Goal: Task Accomplishment & Management: Complete application form

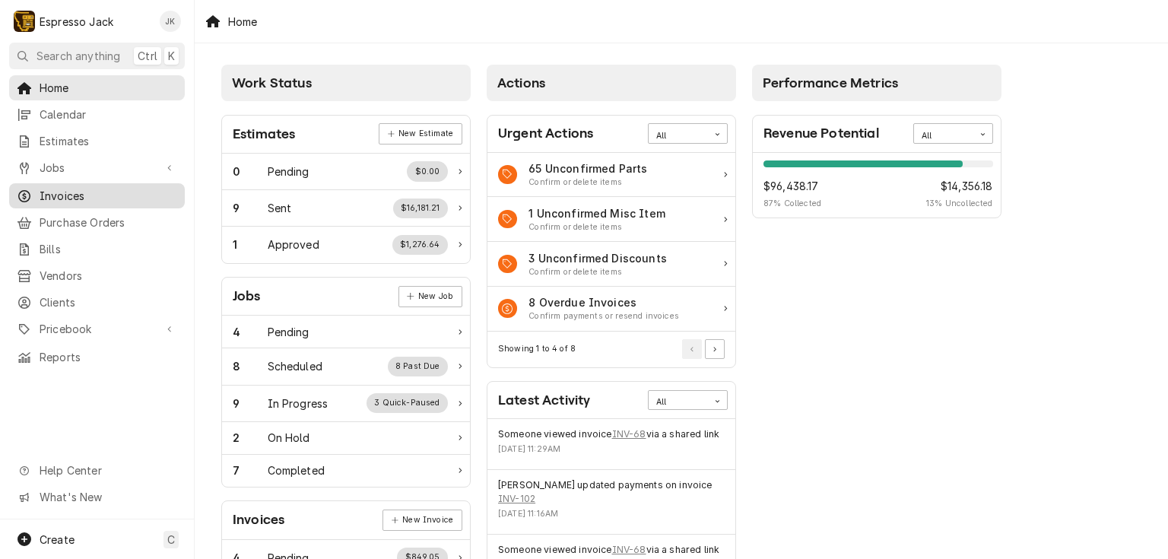
click at [90, 188] on span "Invoices" at bounding box center [109, 196] width 138 height 16
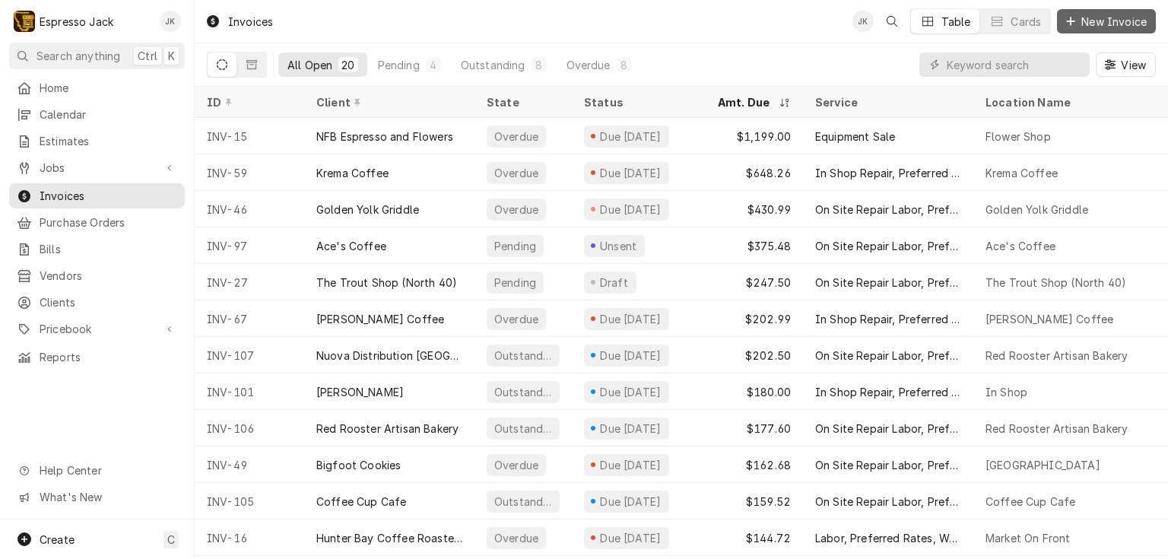
click at [1115, 27] on span "New Invoice" at bounding box center [1113, 22] width 71 height 16
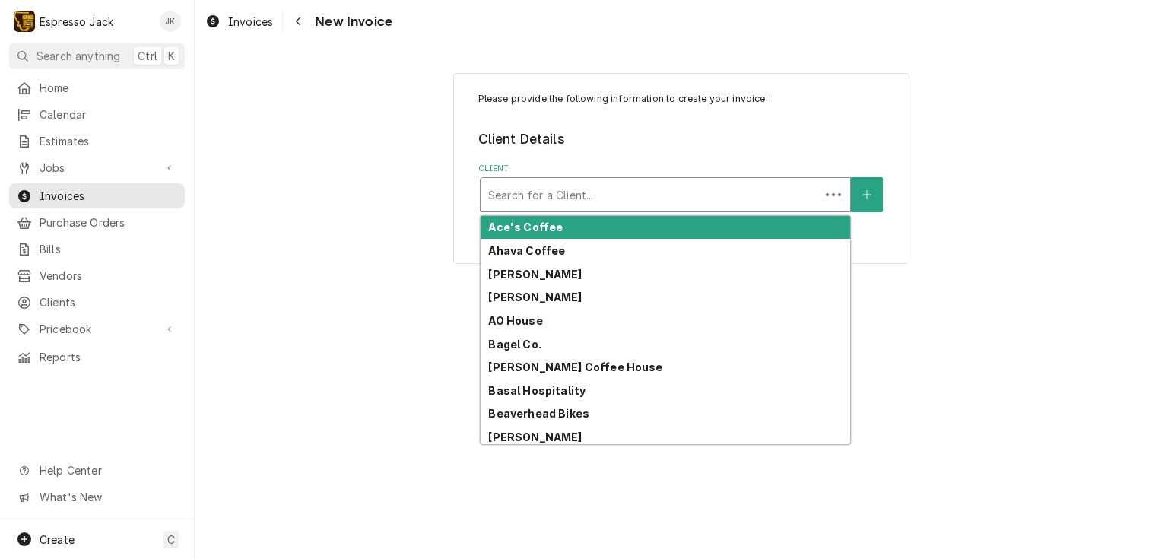
click at [768, 198] on div "Client" at bounding box center [650, 194] width 324 height 27
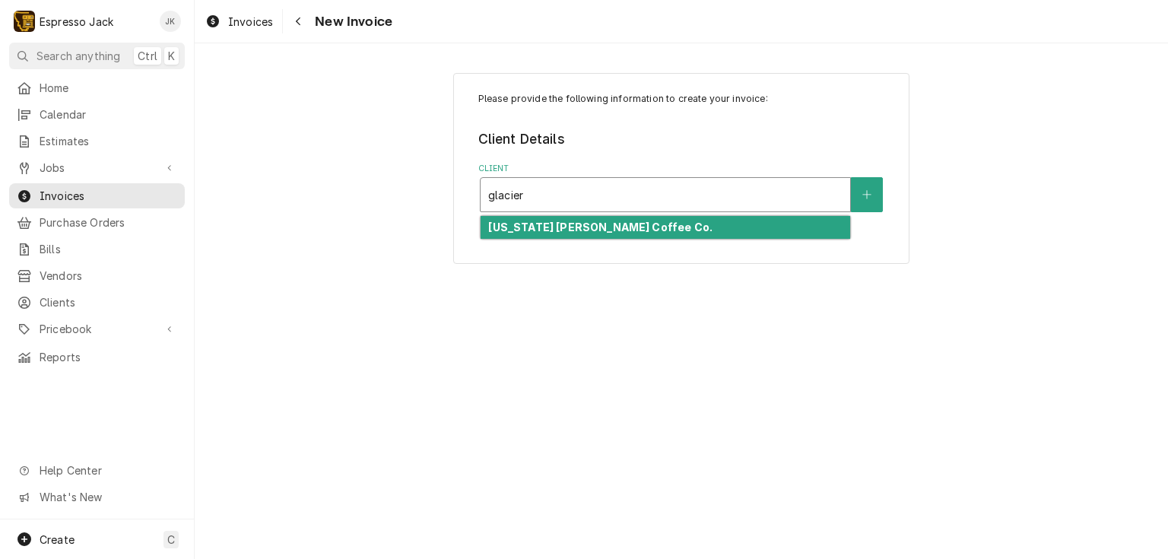
type input "glacier"
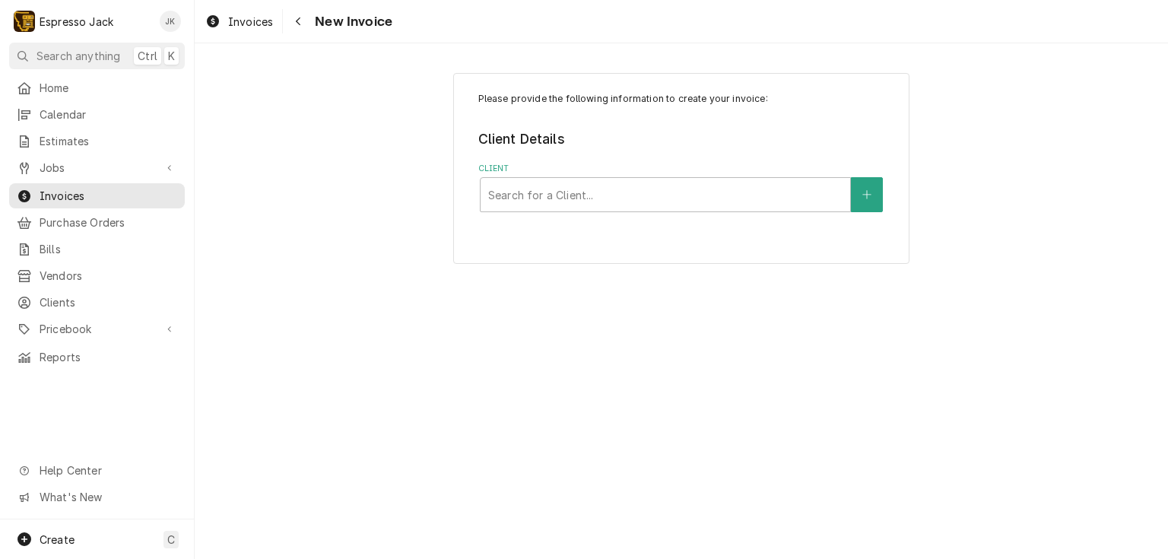
click at [731, 125] on div "Please provide the following information to create your invoice: Client Details…" at bounding box center [681, 152] width 407 height 120
click at [867, 198] on icon "Create New Client" at bounding box center [866, 194] width 9 height 11
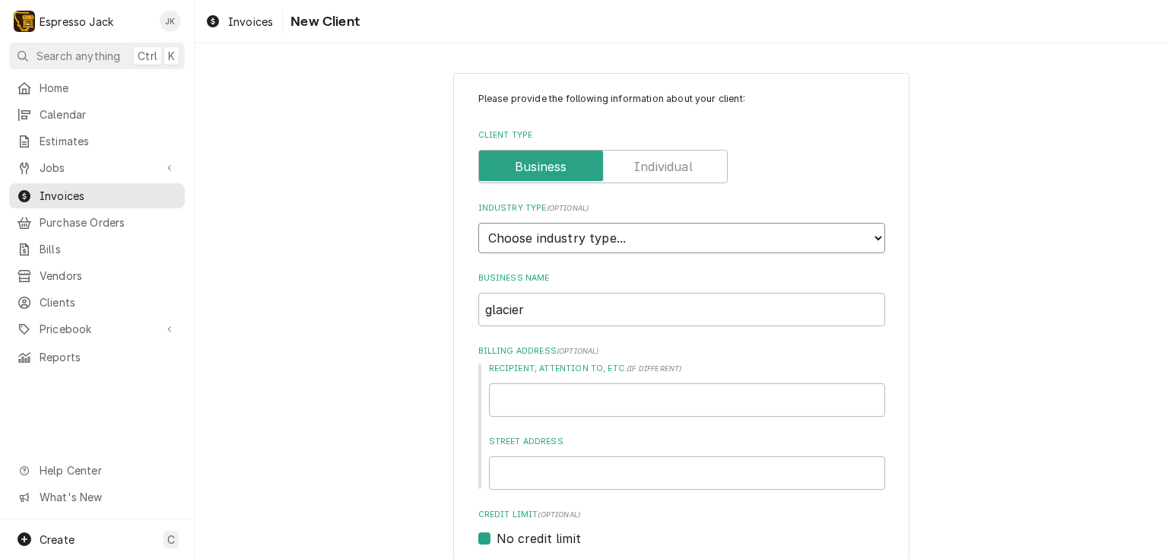
select select "2"
click at [478, 223] on select "Choose industry type... Residential Commercial Industrial Government" at bounding box center [681, 238] width 407 height 30
click at [570, 317] on input "glacier" at bounding box center [681, 309] width 407 height 33
drag, startPoint x: 526, startPoint y: 310, endPoint x: 341, endPoint y: 281, distance: 187.0
click at [341, 281] on div "Please provide the following information about your client: Client Type Industr…" at bounding box center [681, 529] width 973 height 941
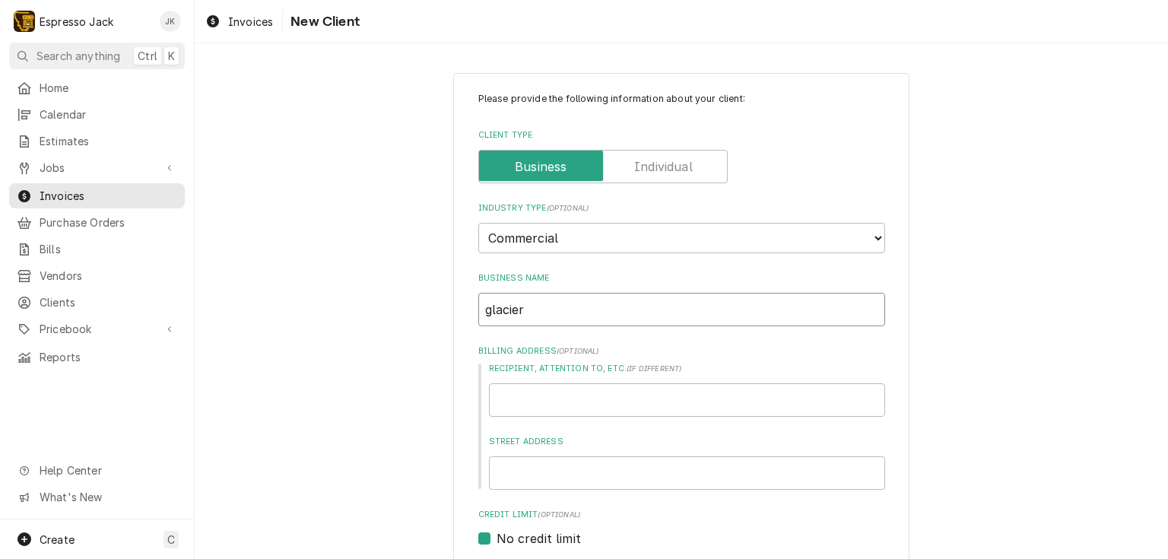
type textarea "x"
type input "G"
type textarea "x"
type input "Gl"
type textarea "x"
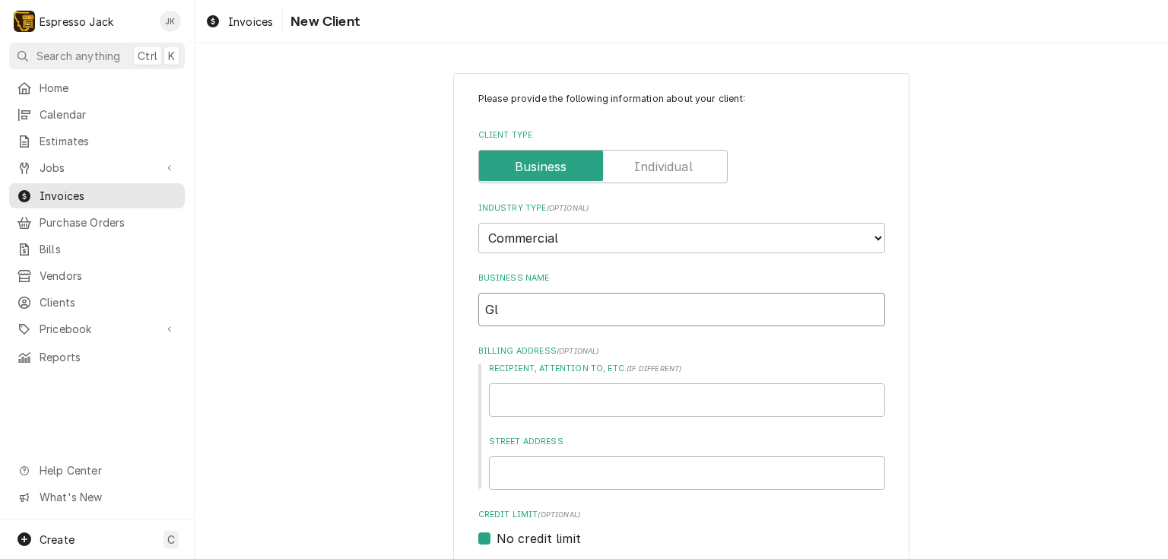
type input "Gla"
type textarea "x"
type input "Glac"
type textarea "x"
type input "Glaci"
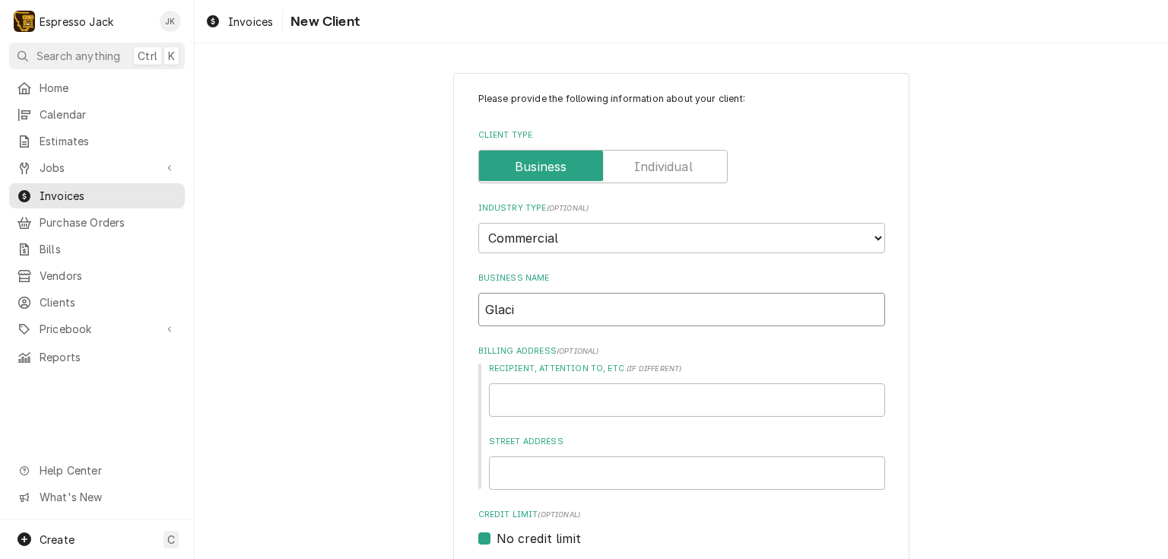
type textarea "x"
type input "Glacie"
type textarea "x"
type input "Glacier"
type textarea "x"
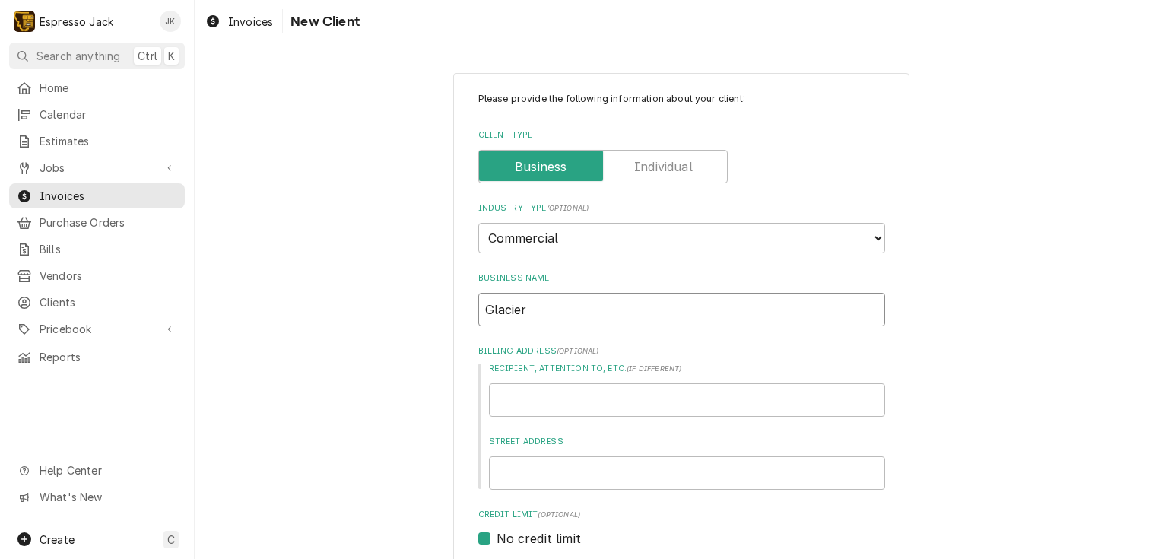
type input "Glacier"
type textarea "x"
type input "Glacier P"
type textarea "x"
type input "Glacier Pe"
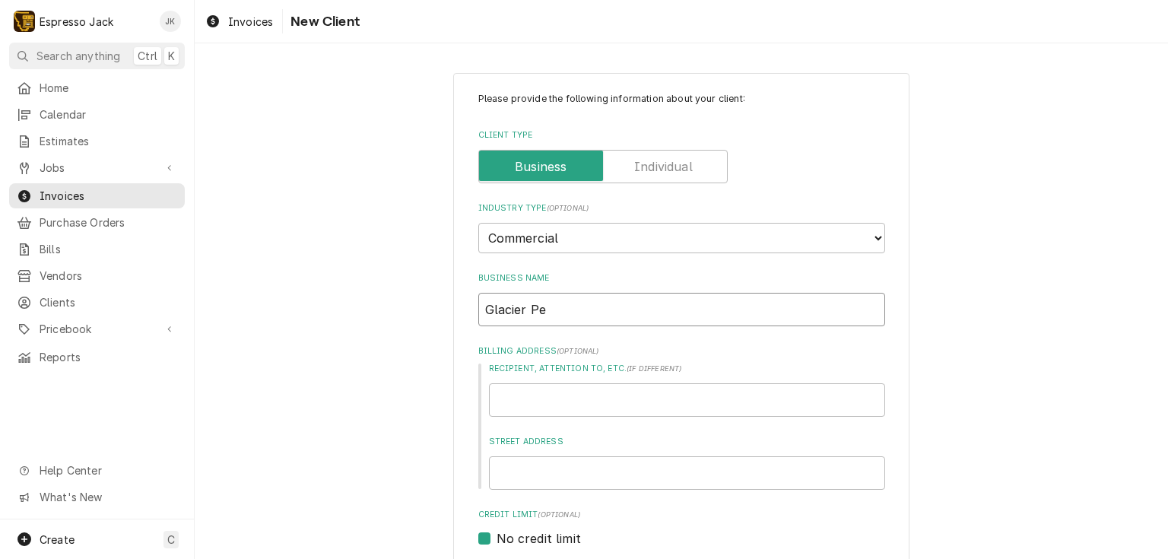
type textarea "x"
type input "Glacier Pea"
type textarea "x"
type input "[GEOGRAPHIC_DATA]"
type textarea "x"
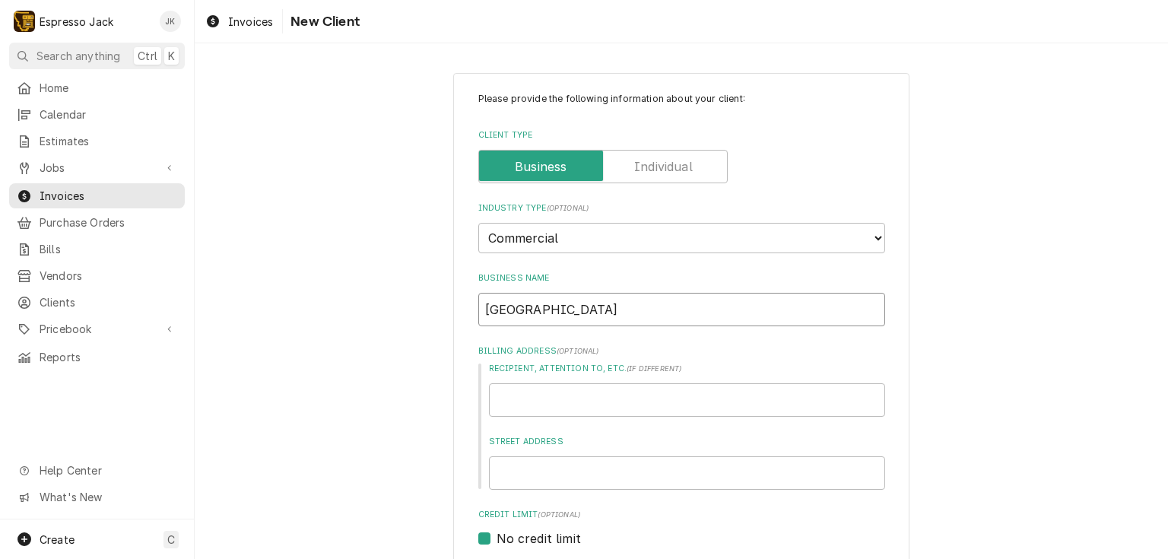
type input "[GEOGRAPHIC_DATA]"
type textarea "x"
type input "Glacier Peak C"
type textarea "x"
type input "Glacier Peak Co"
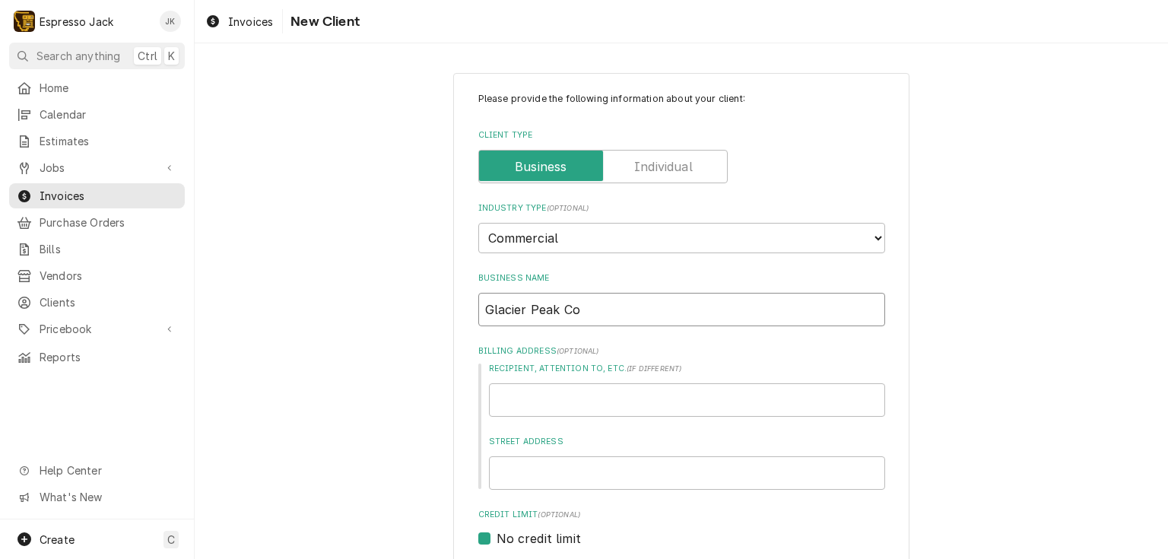
type textarea "x"
type input "Glacier Peak Cof"
type textarea "x"
type input "Glacier Peak Coff"
type textarea "x"
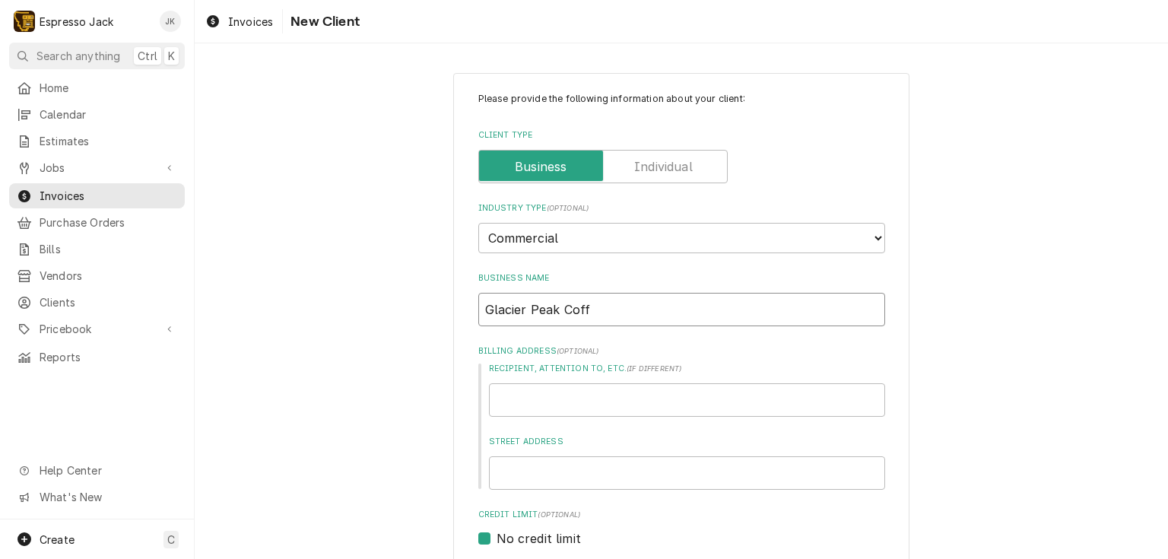
type input "Glacier Peak Coffe"
type textarea "x"
type input "Glacier Peak Coffee"
type textarea "x"
type input "Glacier Peak Coffee"
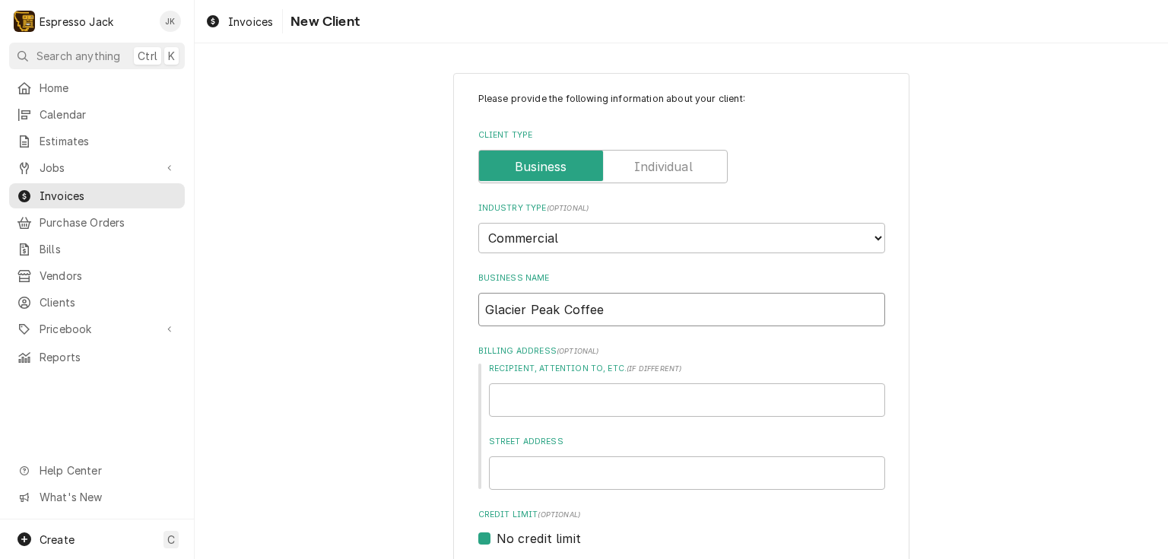
type textarea "x"
type input "Glacier Peak Coffee C"
type textarea "x"
type input "Glacier Peak Coffee Co"
type textarea "x"
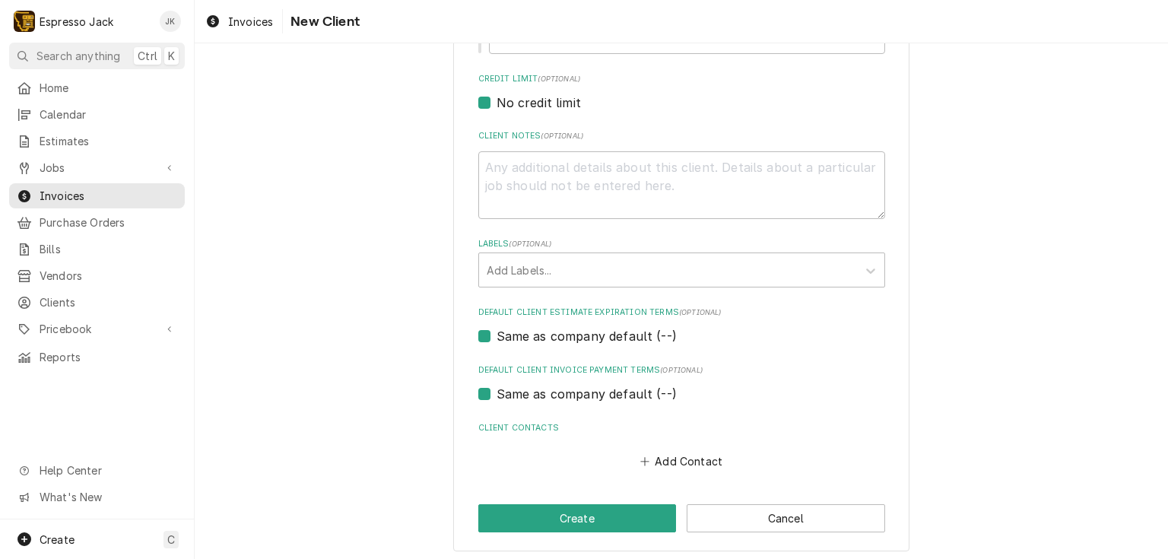
scroll to position [439, 0]
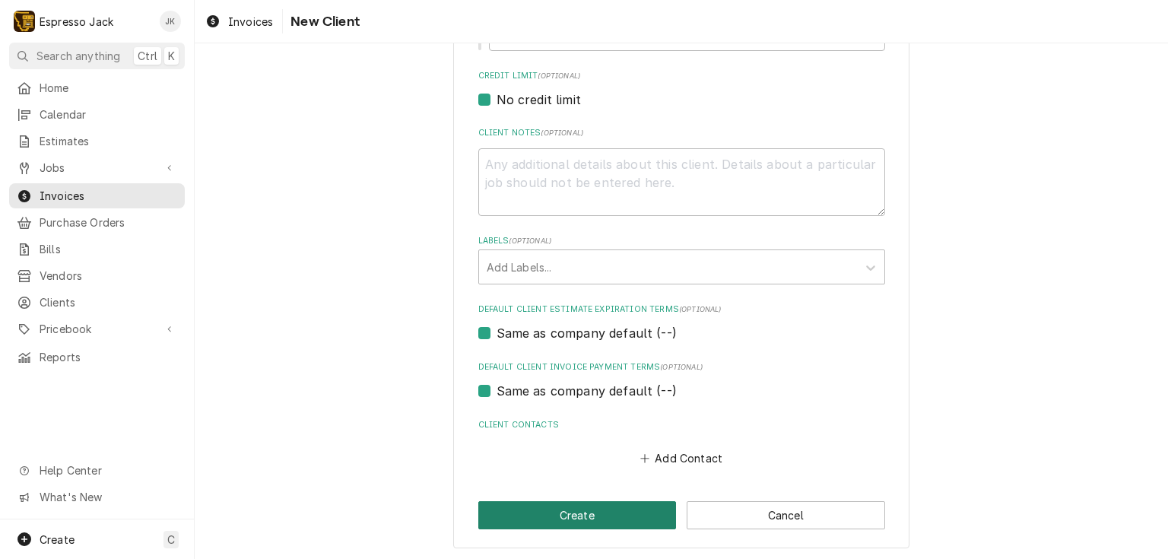
type input "Glacier Peak Coffee Co."
click at [575, 506] on button "Create" at bounding box center [577, 515] width 198 height 28
type textarea "x"
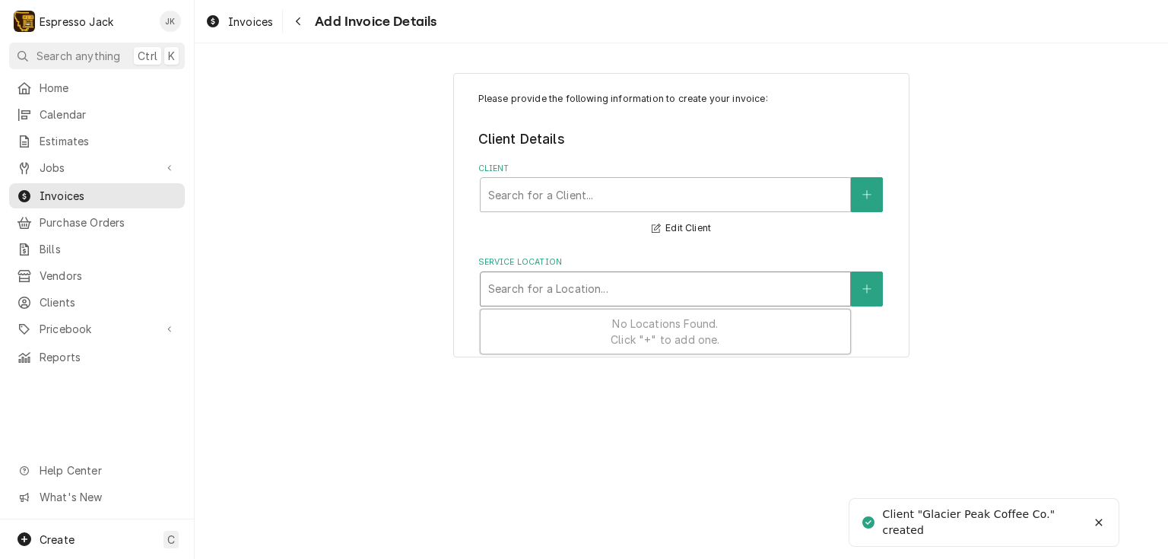
click at [700, 290] on div "Service Location" at bounding box center [665, 288] width 354 height 27
type input "[GEOGRAPHIC_DATA] Lot"
click at [868, 289] on icon "Create New Location" at bounding box center [866, 289] width 9 height 11
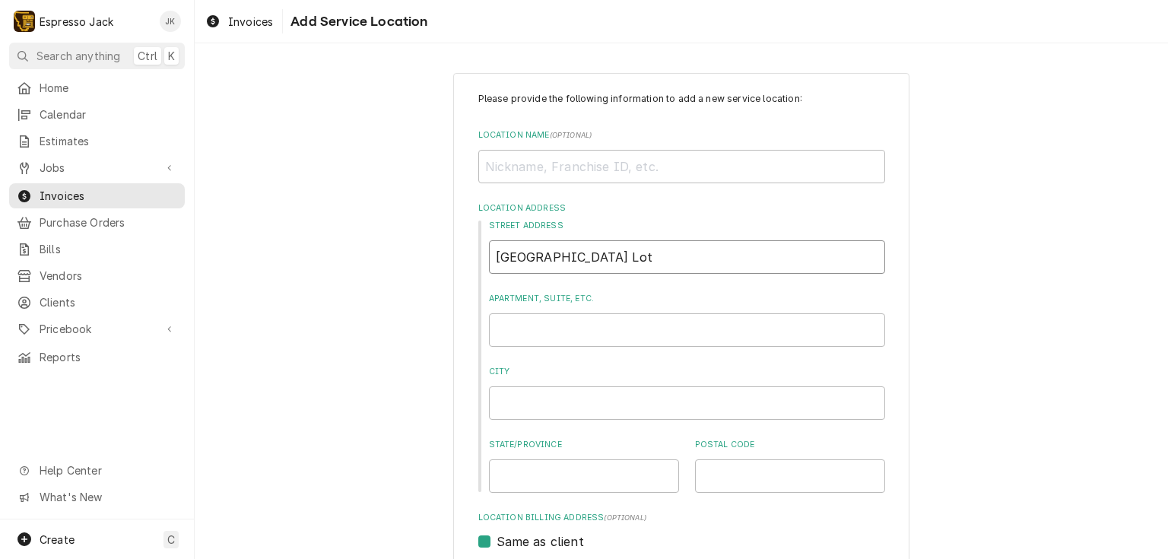
drag, startPoint x: 694, startPoint y: 259, endPoint x: 216, endPoint y: 222, distance: 479.0
click at [216, 224] on div "Please provide the following information to add a new service location: Locatio…" at bounding box center [681, 497] width 973 height 876
paste input "[STREET_ADDRESS][US_STATE]"
type textarea "x"
type input "[STREET_ADDRESS][US_STATE]"
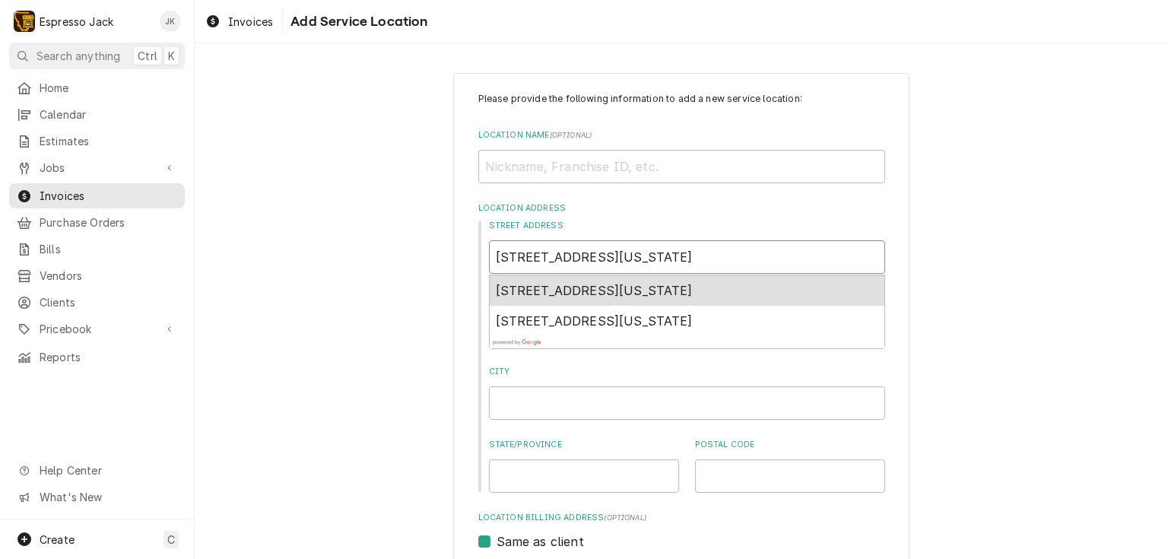
click at [693, 289] on span "[STREET_ADDRESS][US_STATE]" at bounding box center [594, 290] width 197 height 15
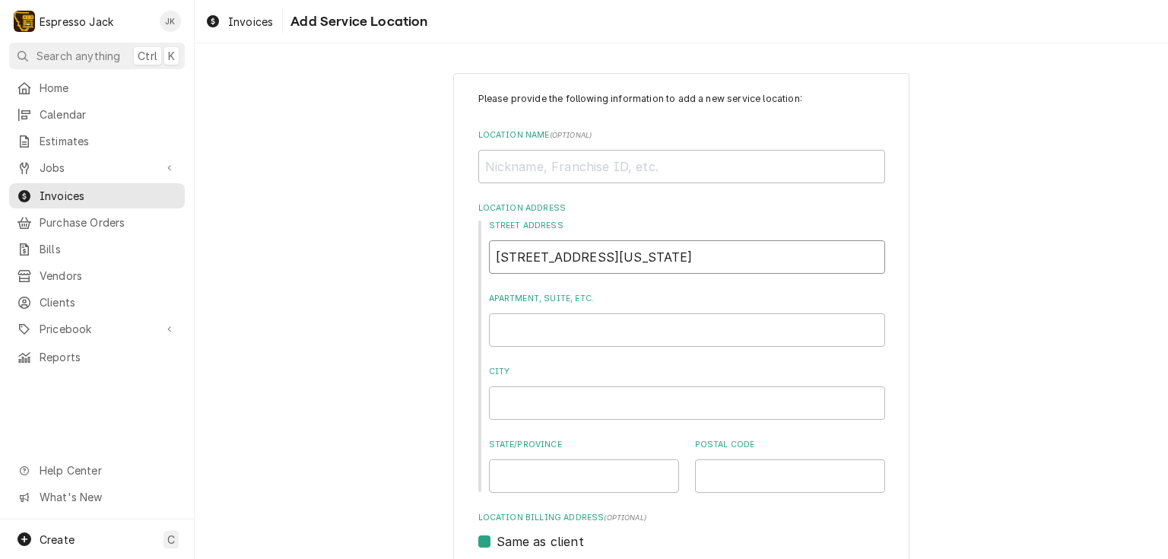
type textarea "x"
type input "1615 [US_STATE] St"
click at [681, 167] on input "Location Name ( optional )" at bounding box center [681, 166] width 407 height 33
type textarea "x"
type input "M"
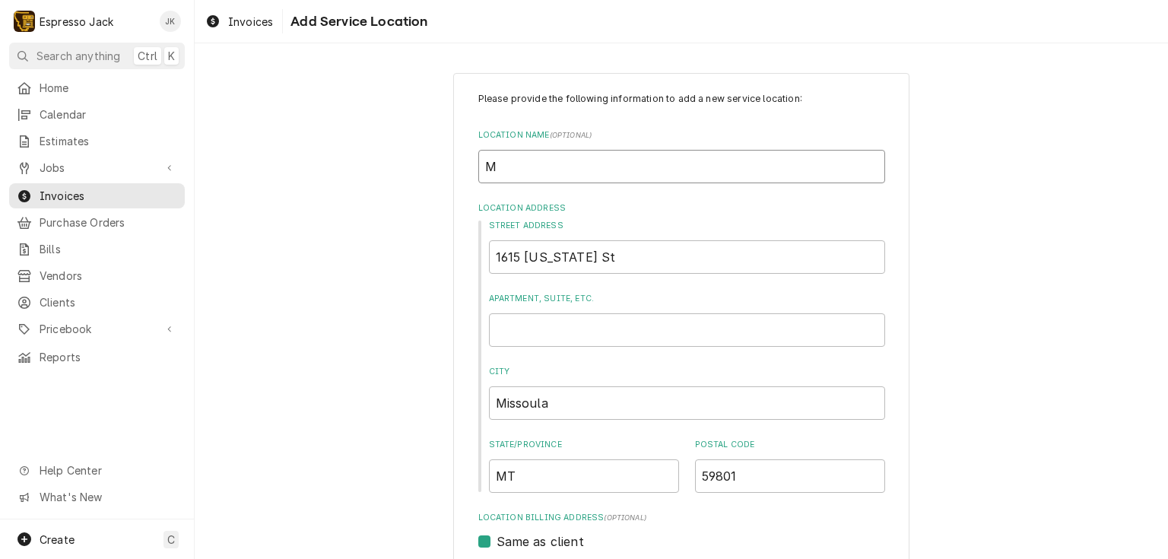
type textarea "x"
type input "Ma"
type textarea "x"
type input "Mai"
type textarea "x"
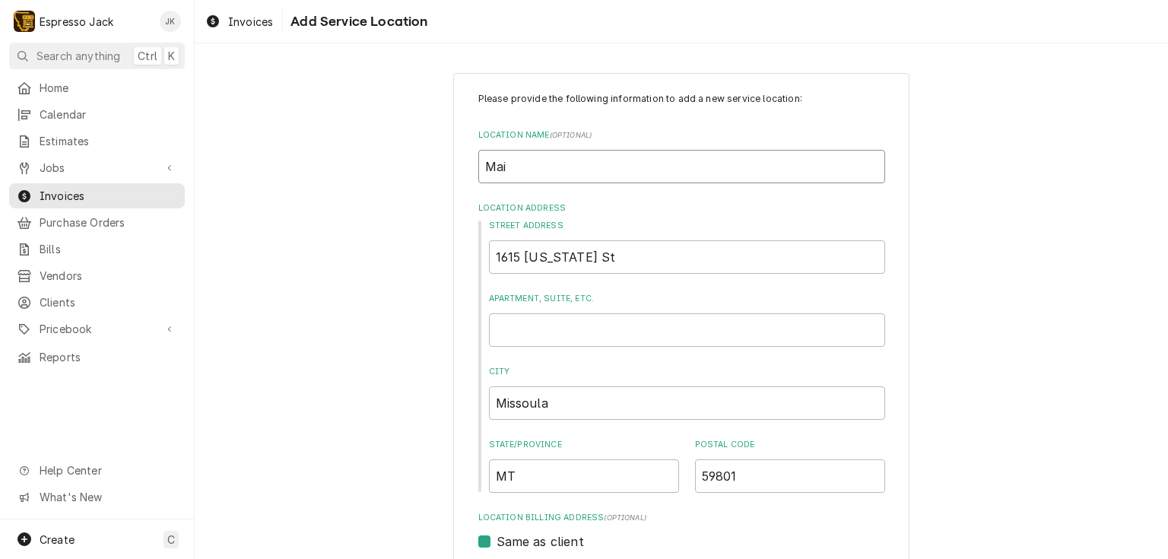
type input "Main"
type textarea "x"
type input "Main"
type textarea "x"
type input "Main H"
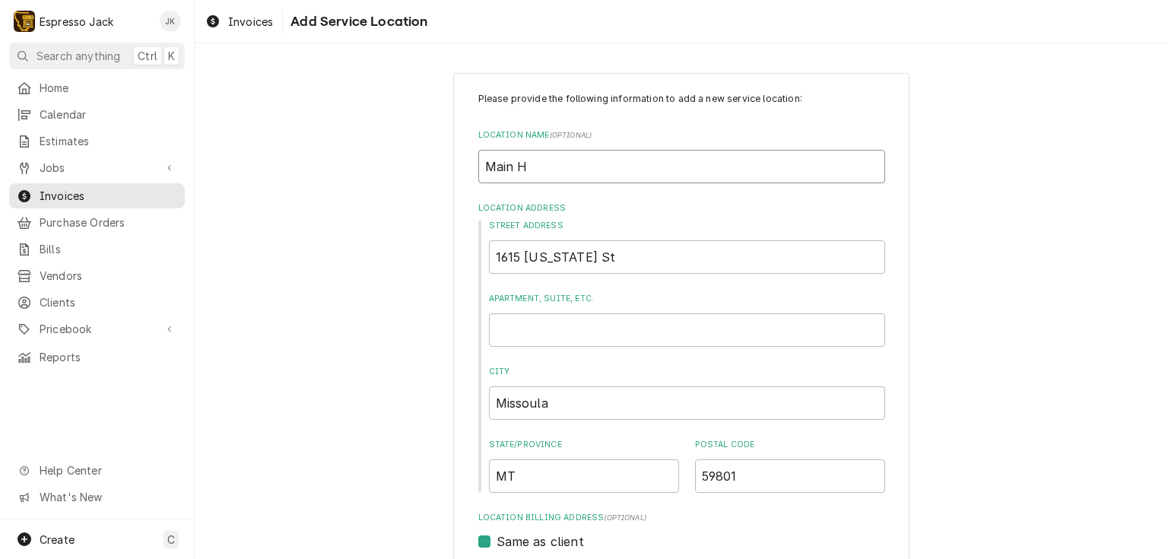
type textarea "x"
type input "Main Hu"
type textarea "x"
type input "Main Hut"
type textarea "x"
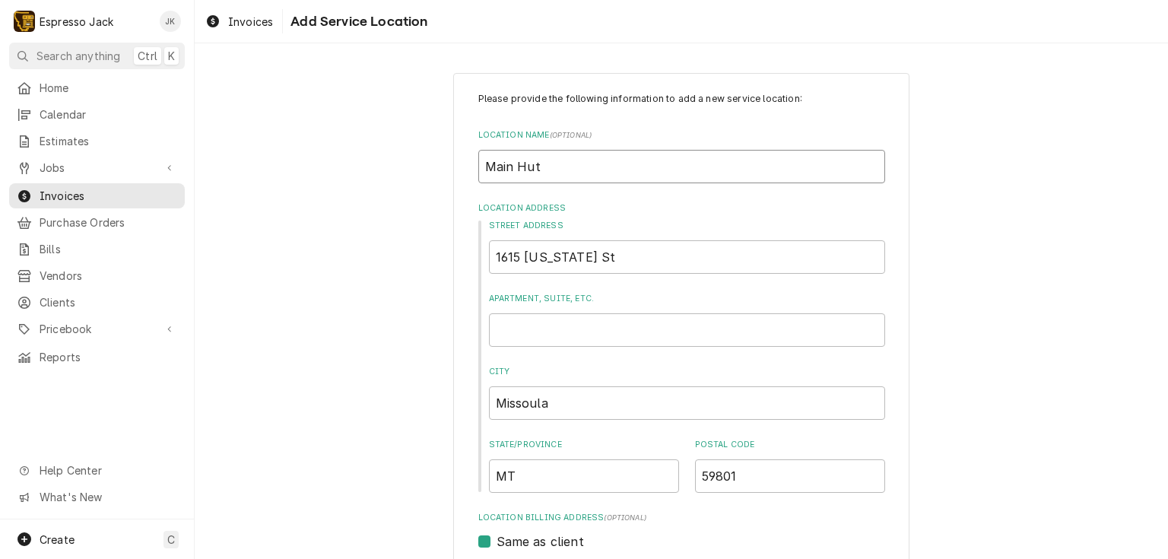
type input "Main Hut"
type textarea "x"
type input "Main Hut"
type textarea "x"
type input "Main Hu"
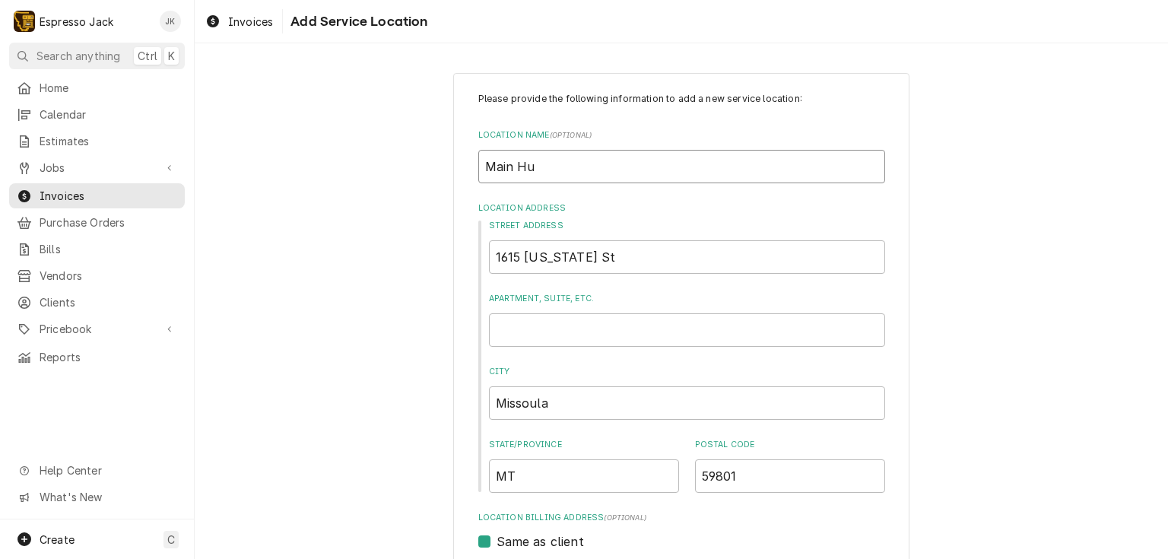
type textarea "x"
type input "Main H"
type textarea "x"
type input "Main"
type textarea "x"
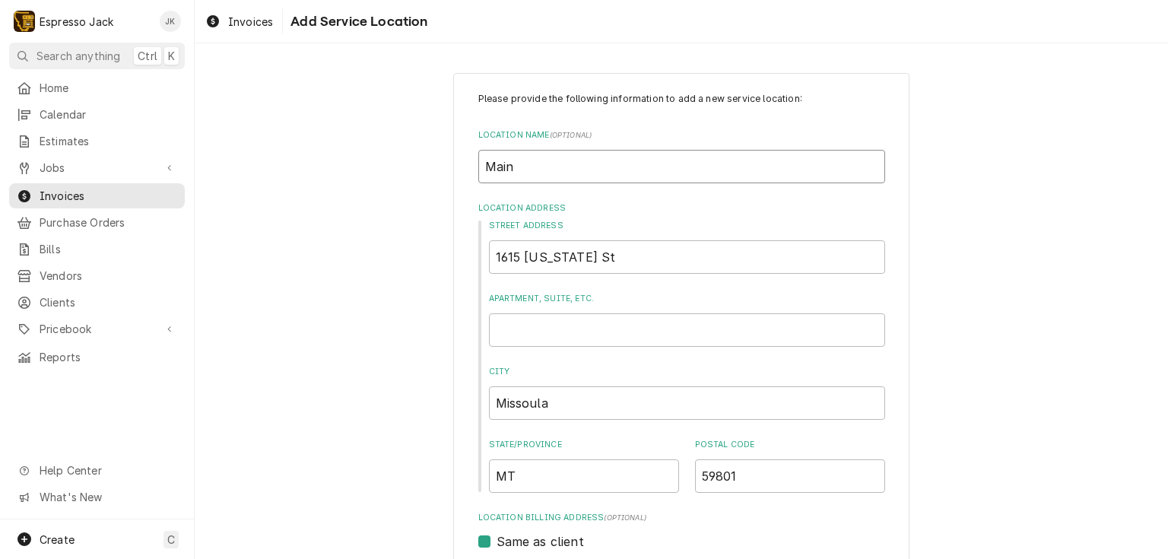
type input "Main"
type textarea "x"
type input "Mai"
type textarea "x"
type input "Ma"
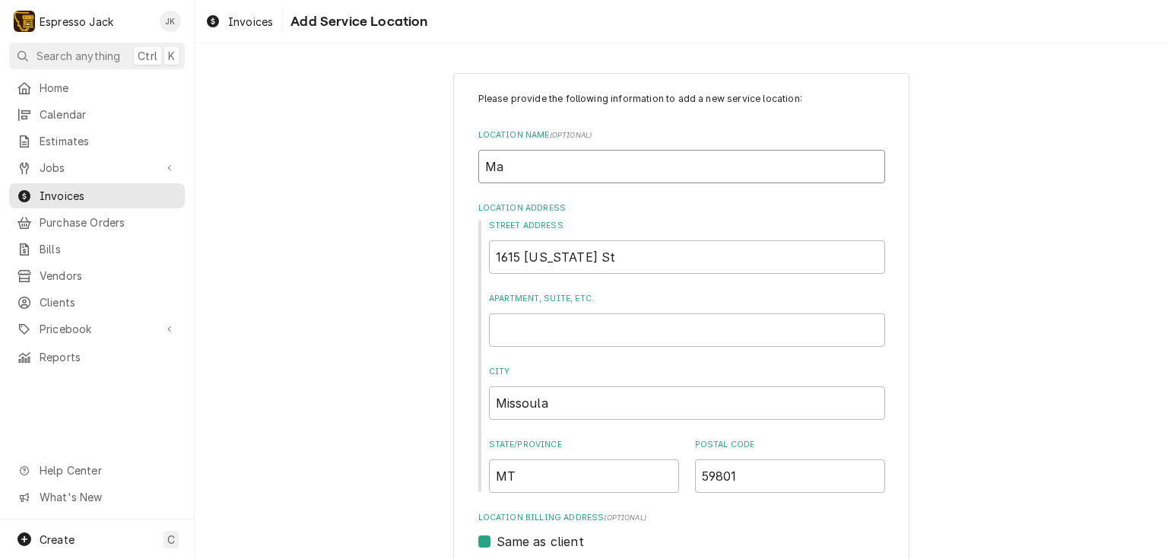
type textarea "x"
type input "M"
type textarea "x"
type input "M"
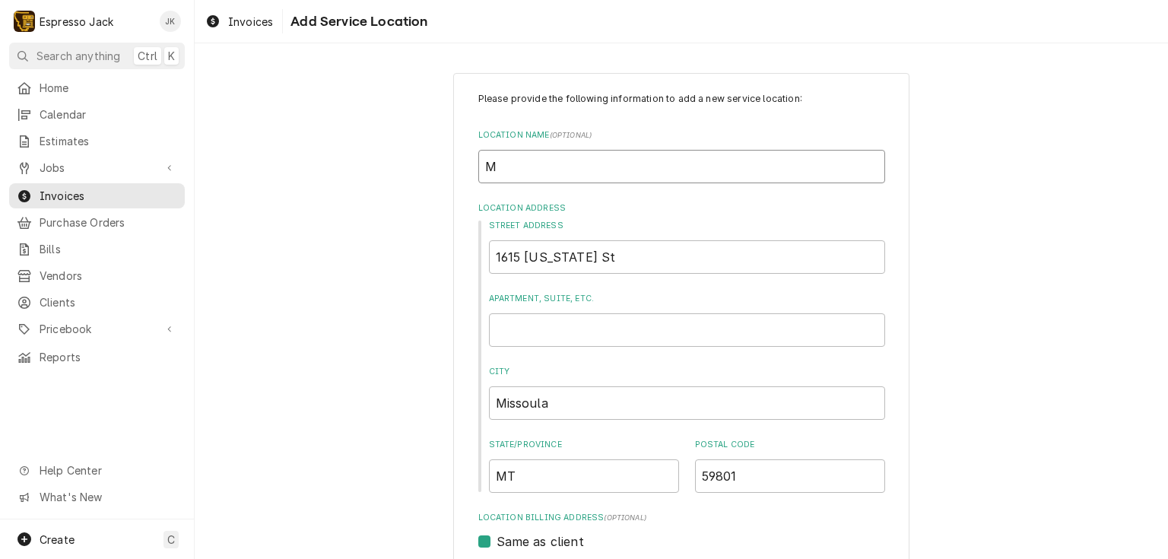
type textarea "x"
type input "G"
type textarea "x"
type input "Gl"
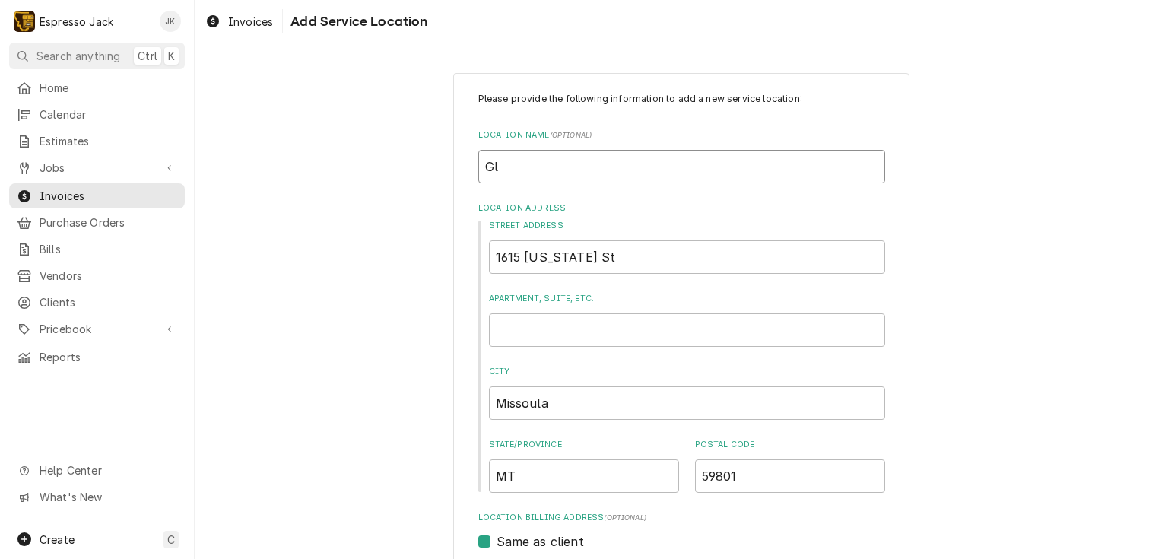
type textarea "x"
type input "Gla"
type textarea "x"
type input "Glac"
type textarea "x"
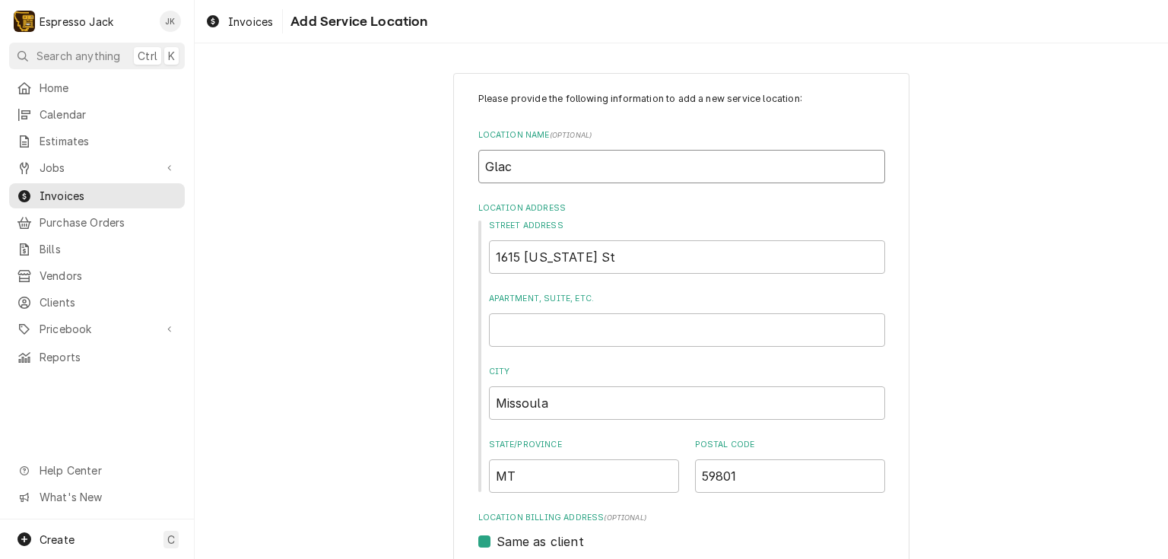
type input "Glaci"
type textarea "x"
type input "Glacier"
type textarea "x"
type input "Glacier"
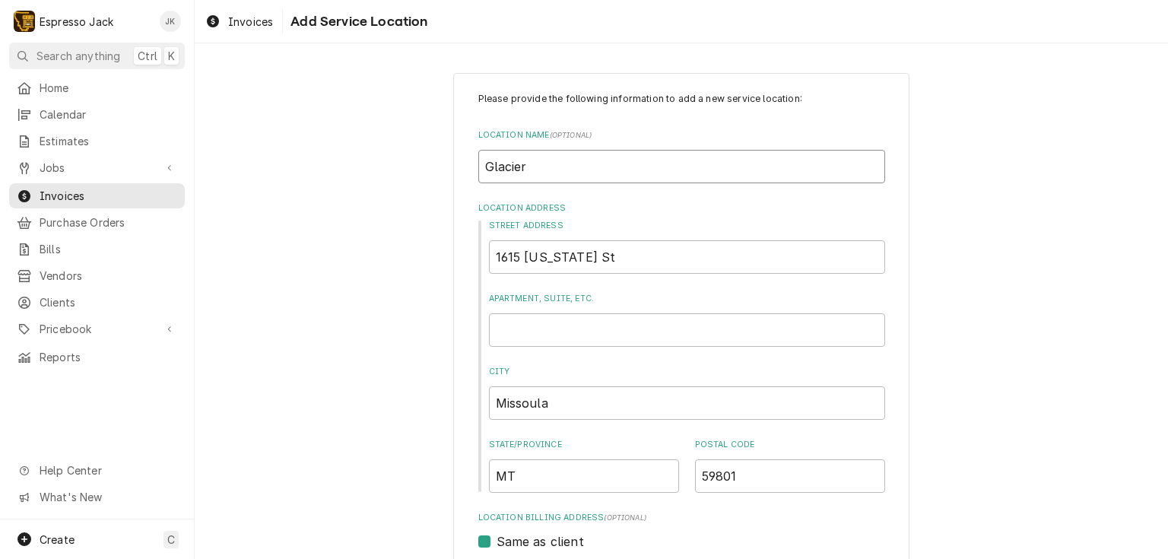
type textarea "x"
type input "Glacier P"
type textarea "x"
type input "Glacier Pe"
type textarea "x"
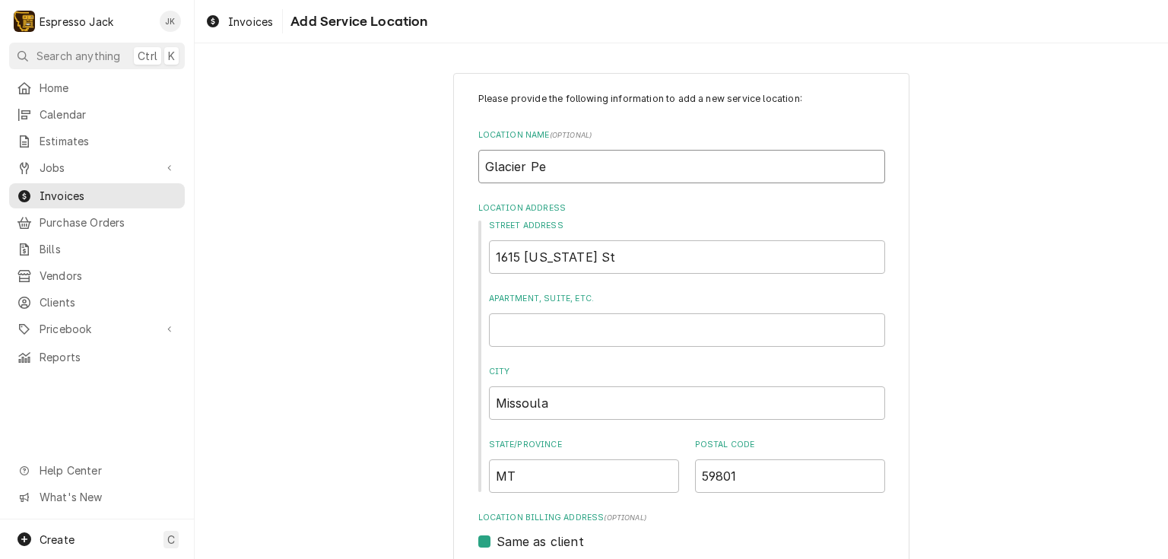
type input "Glacier Pea"
type textarea "x"
type input "[GEOGRAPHIC_DATA]"
type textarea "x"
type input "[GEOGRAPHIC_DATA]"
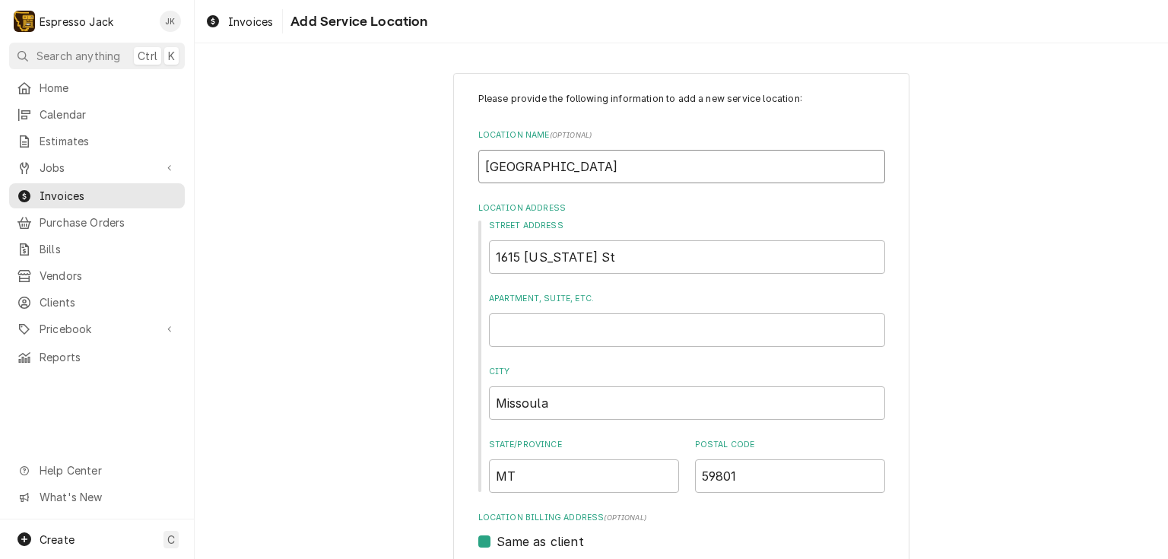
type textarea "x"
type input "Glacier Peak Co"
type textarea "x"
type input "Glacier Peak Cof"
type textarea "x"
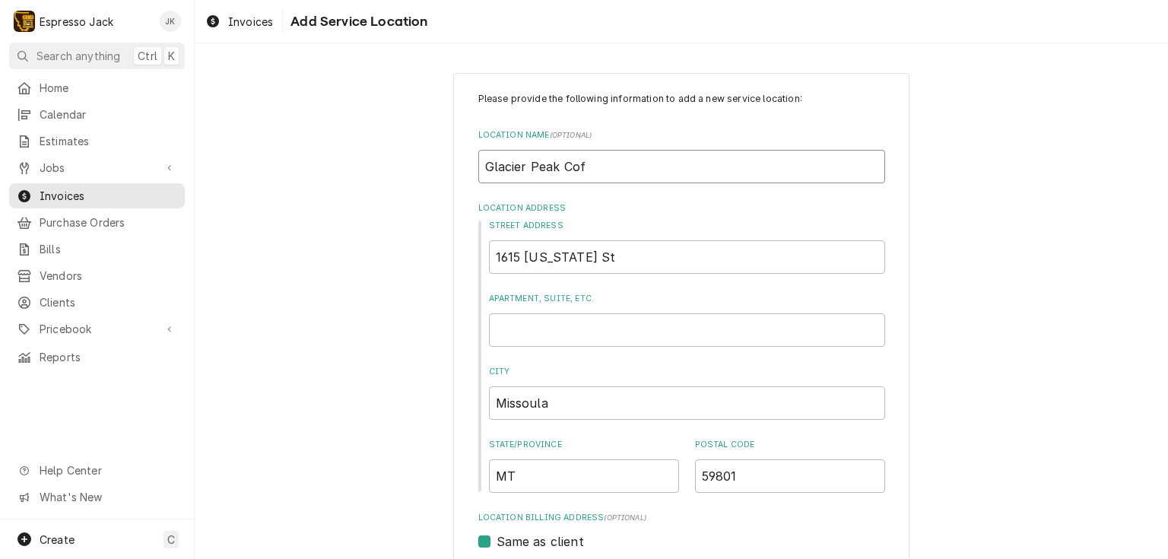
type input "Glacier Peak Coff"
type textarea "x"
type input "Glacier Peak Coffe"
type textarea "x"
type input "Glacier Peak Coffee"
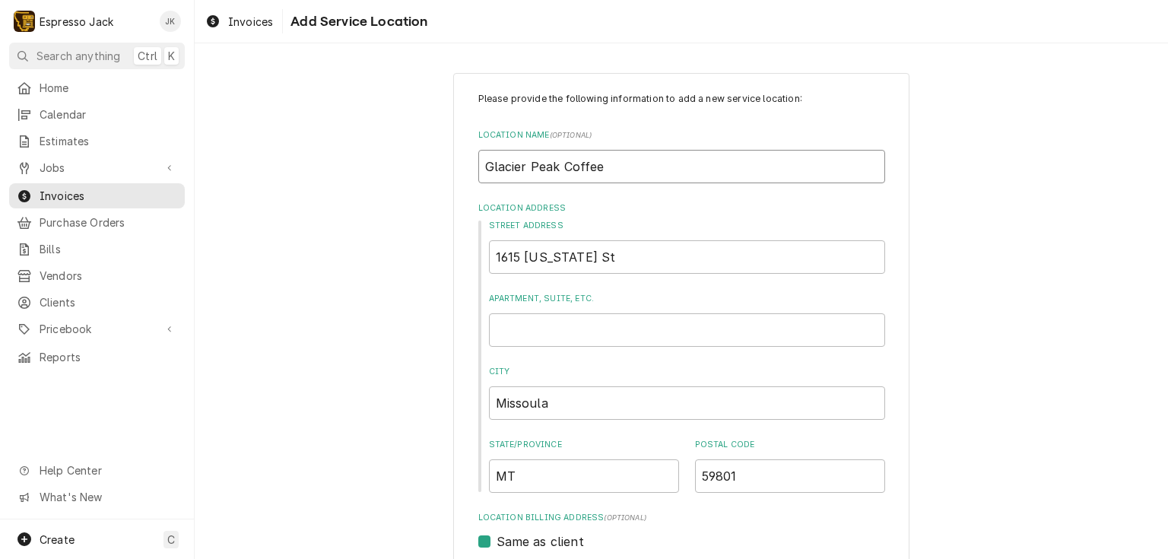
type textarea "x"
type input "Glacier Peak Coffee ("
type textarea "x"
type input "Glacier Peak Coffee (P"
type textarea "x"
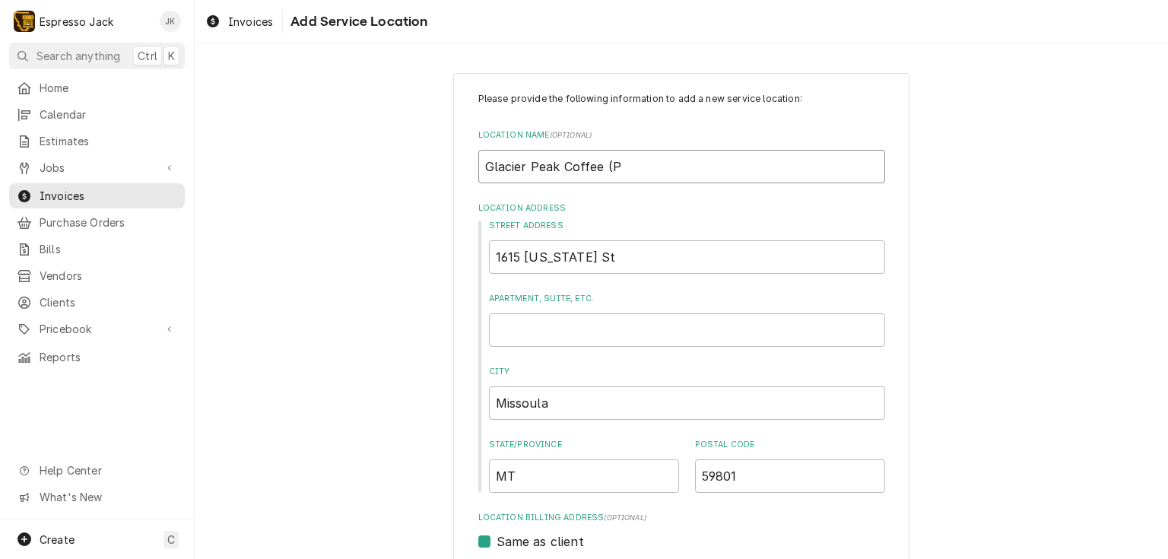
type input "Glacier Peak Coffee (Pa"
type textarea "x"
type input "Glacier Peak Coffee (Par"
type textarea "x"
type input "[GEOGRAPHIC_DATA] (Park"
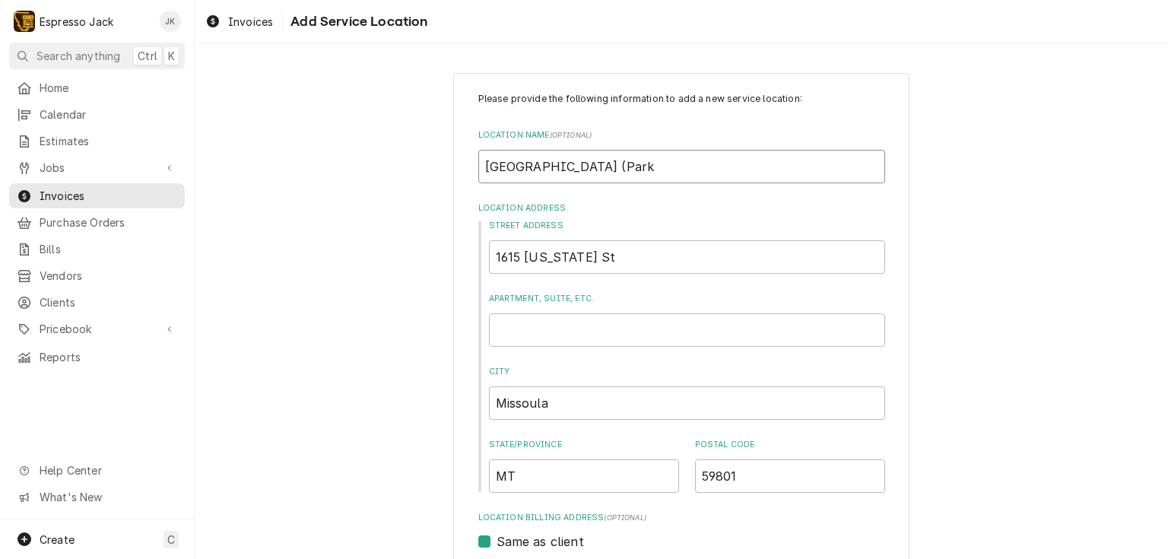
type textarea "x"
type input "[GEOGRAPHIC_DATA] (Parki"
type textarea "x"
type input "[GEOGRAPHIC_DATA] ([PERSON_NAME]"
type textarea "x"
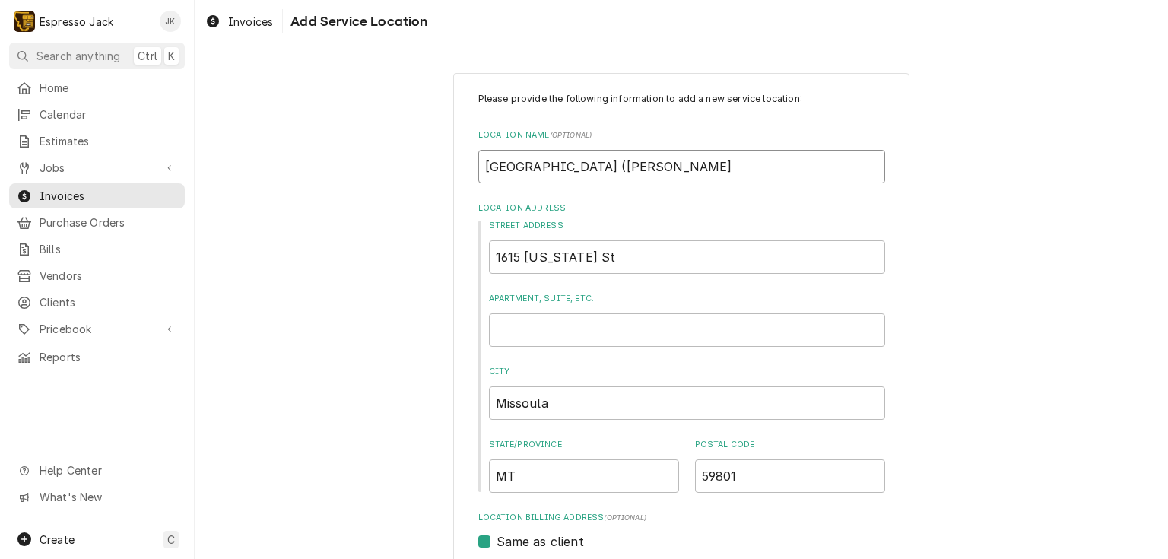
type input "[GEOGRAPHIC_DATA] (Parking"
type textarea "x"
type input "[GEOGRAPHIC_DATA] (Parking"
type textarea "x"
type input "[GEOGRAPHIC_DATA] (Parking L"
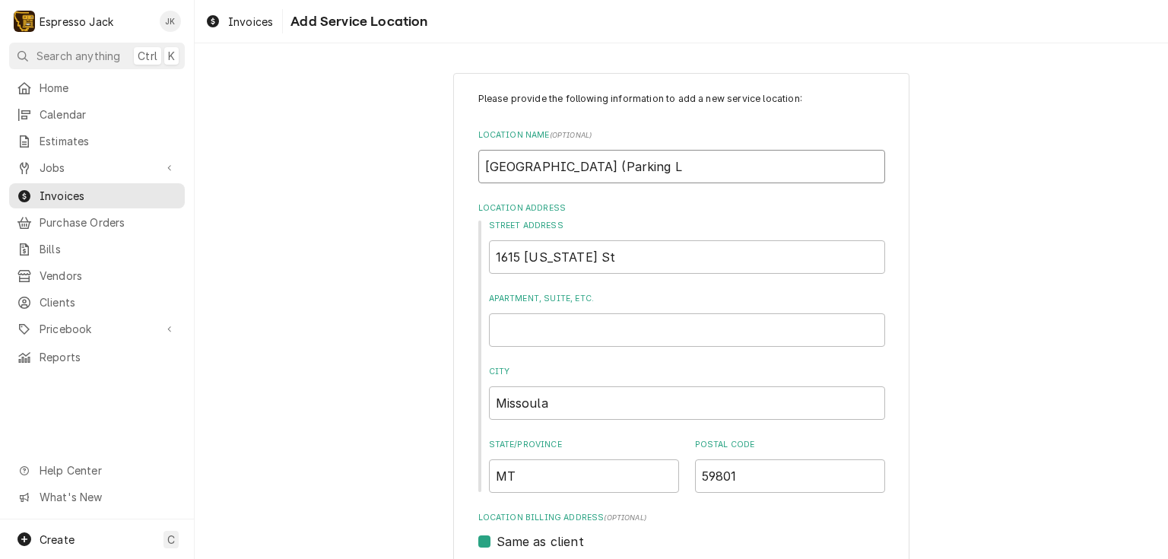
type textarea "x"
type input "[GEOGRAPHIC_DATA] (Parking Lo"
type textarea "x"
type input "[GEOGRAPHIC_DATA] (Parking Lot"
type textarea "x"
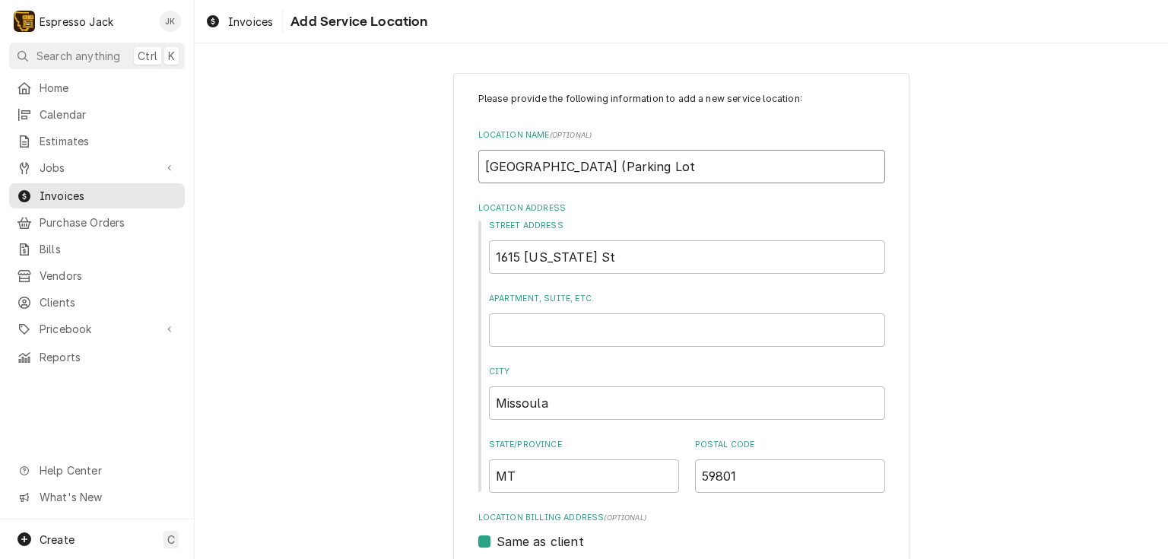
type input "[GEOGRAPHIC_DATA] (Parking Lot"
type textarea "x"
type input "[GEOGRAPHIC_DATA] (Parking Lot W"
type textarea "x"
type input "[GEOGRAPHIC_DATA] (Parking Lot We"
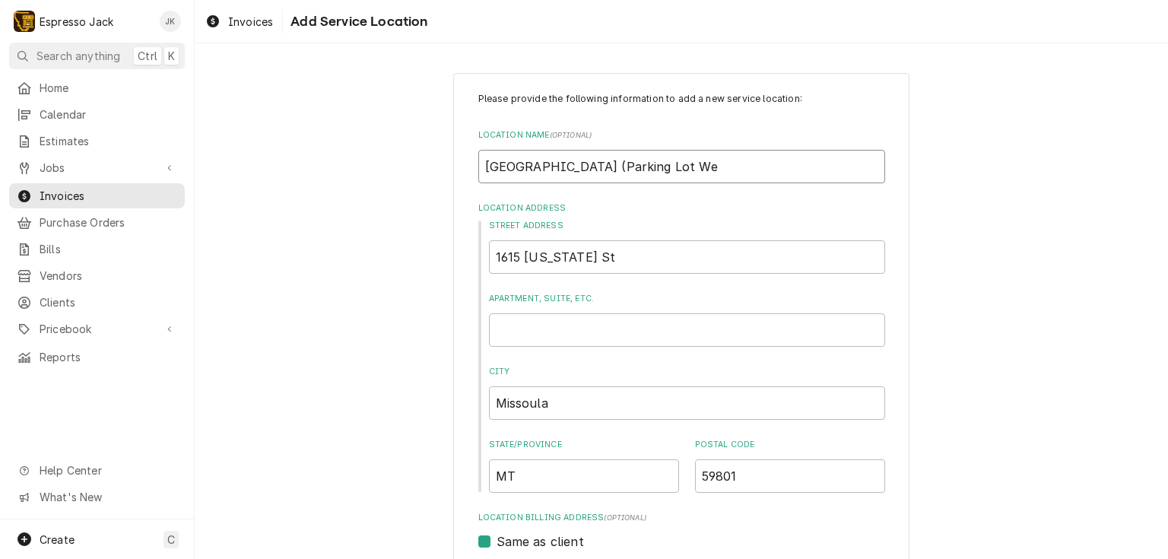
type textarea "x"
type input "[GEOGRAPHIC_DATA] (Parking Lot [PERSON_NAME]"
type textarea "x"
type input "[GEOGRAPHIC_DATA] (Parking [GEOGRAPHIC_DATA]"
type textarea "x"
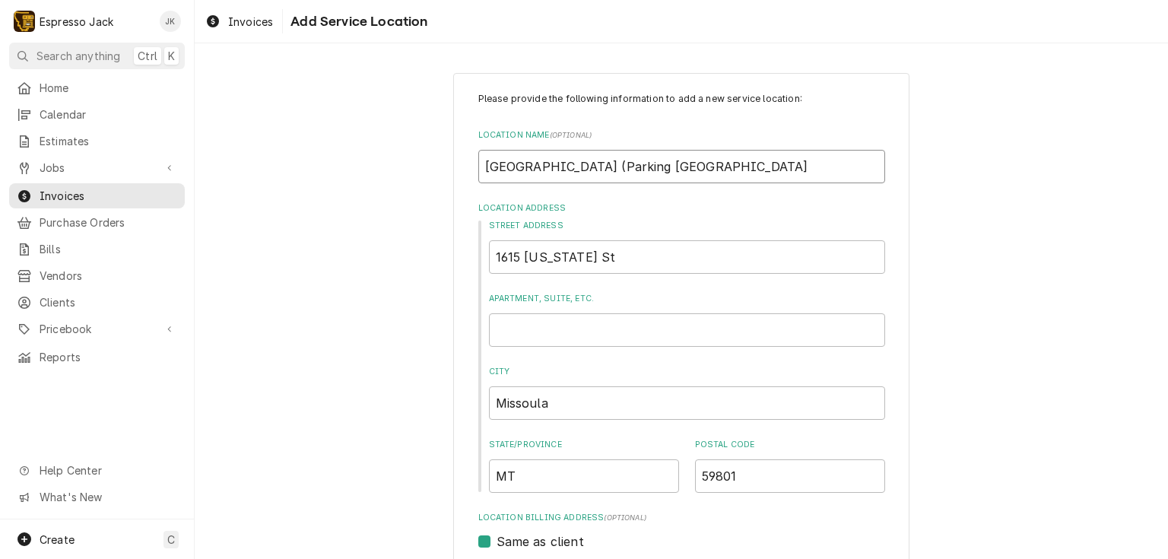
type input "[GEOGRAPHIC_DATA] (Parking Lot Wests"
type textarea "x"
type input "[GEOGRAPHIC_DATA] (Parking [GEOGRAPHIC_DATA]"
type textarea "x"
type input "[GEOGRAPHIC_DATA] (Parking Lot Westsid"
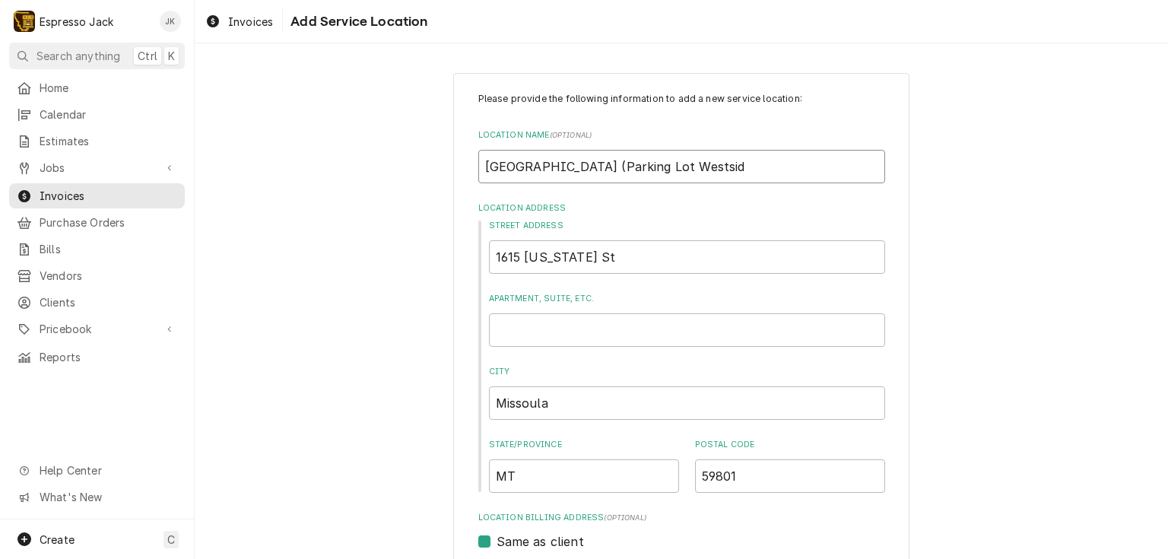
type textarea "x"
type input "[GEOGRAPHIC_DATA] (Parking [GEOGRAPHIC_DATA]"
type textarea "x"
type input "[GEOGRAPHIC_DATA] (Parking [GEOGRAPHIC_DATA]"
type textarea "x"
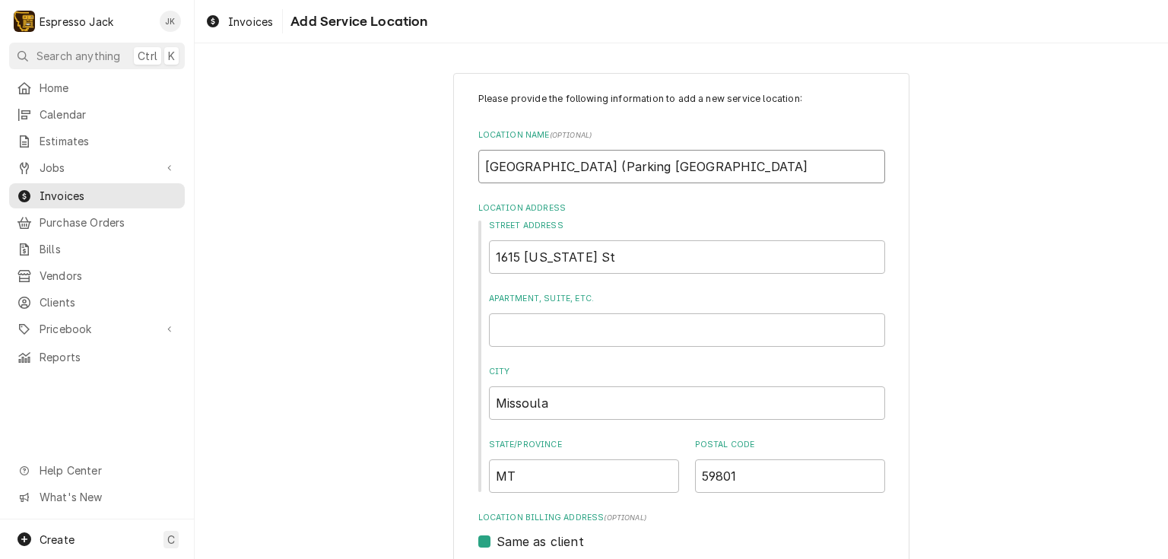
type input "[GEOGRAPHIC_DATA] (Parking [GEOGRAPHIC_DATA] L"
type textarea "x"
type input "[GEOGRAPHIC_DATA] (Parking [GEOGRAPHIC_DATA] La"
type textarea "x"
type input "[GEOGRAPHIC_DATA] (Parking [GEOGRAPHIC_DATA]"
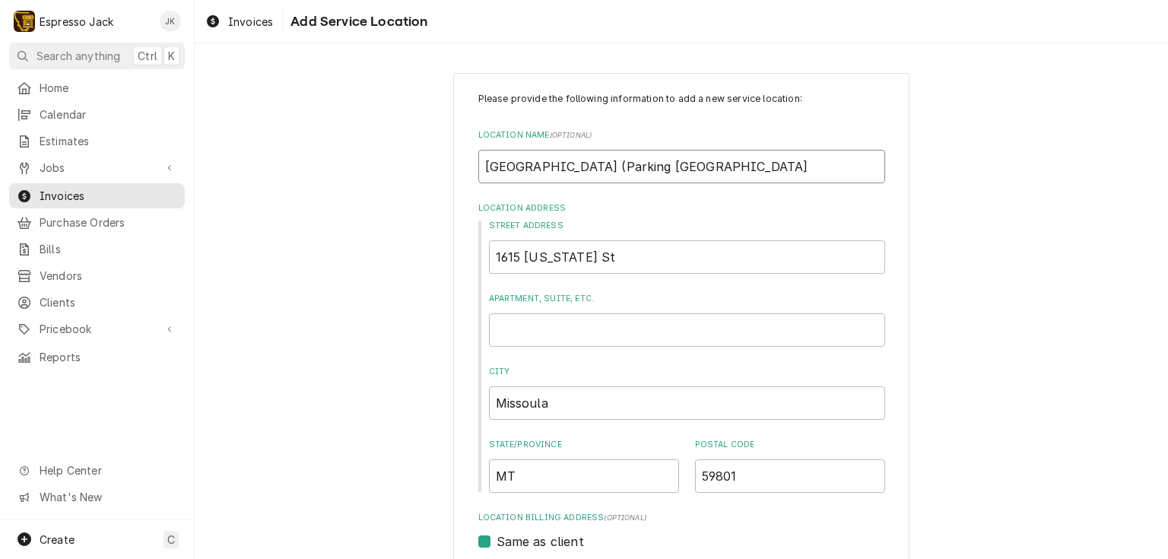
type textarea "x"
type input "[GEOGRAPHIC_DATA] (Parking [GEOGRAPHIC_DATA]"
type textarea "x"
type input "[GEOGRAPHIC_DATA] (Parking [GEOGRAPHIC_DATA]"
type textarea "x"
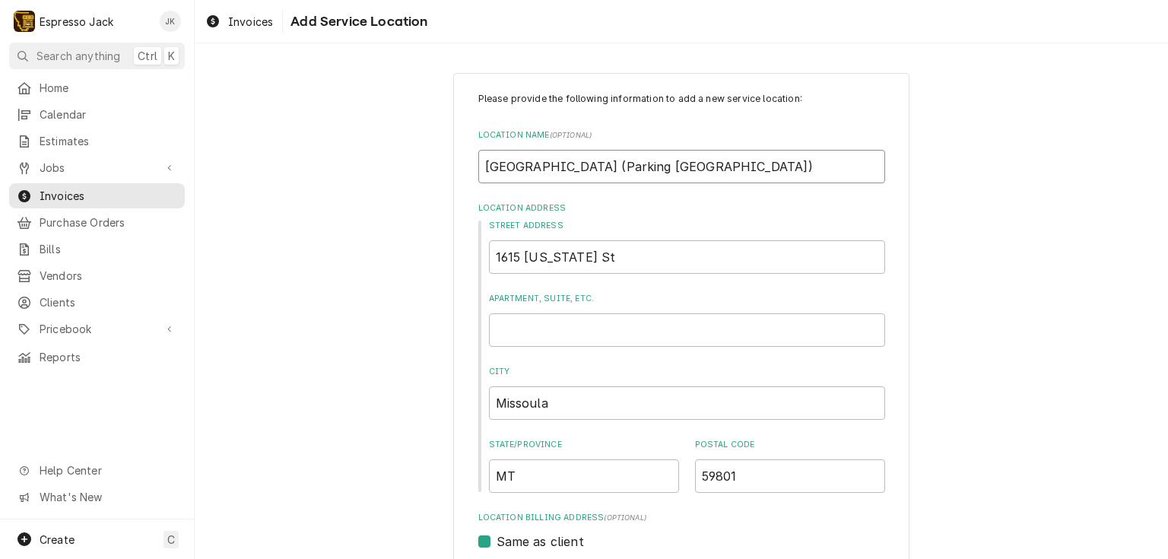
type input "[GEOGRAPHIC_DATA] (Parking [GEOGRAPHIC_DATA])"
click at [419, 191] on div "Please provide the following information to add a new service location: Locatio…" at bounding box center [681, 497] width 973 height 876
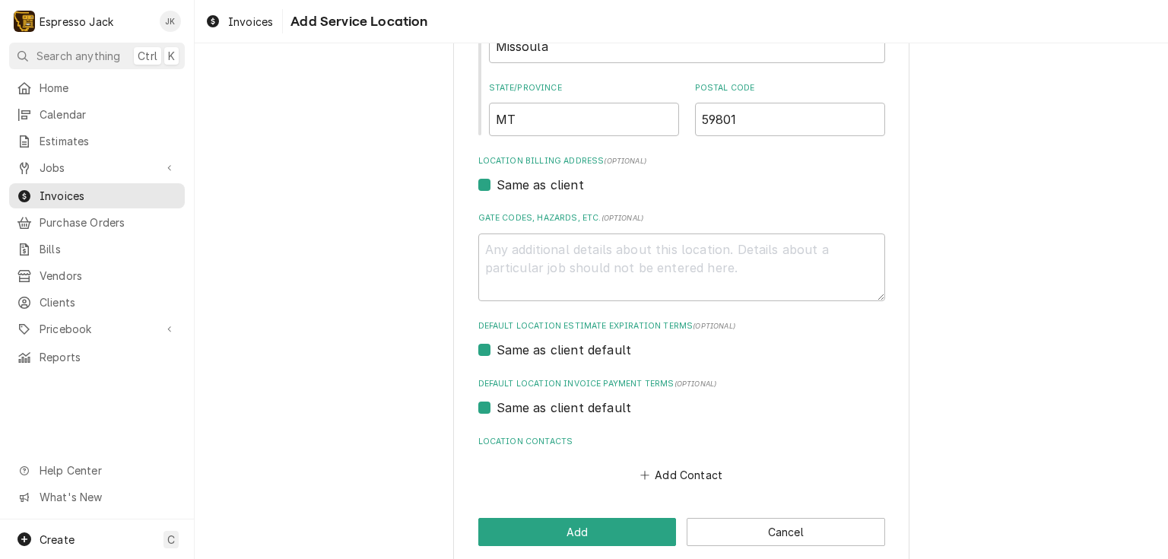
scroll to position [375, 0]
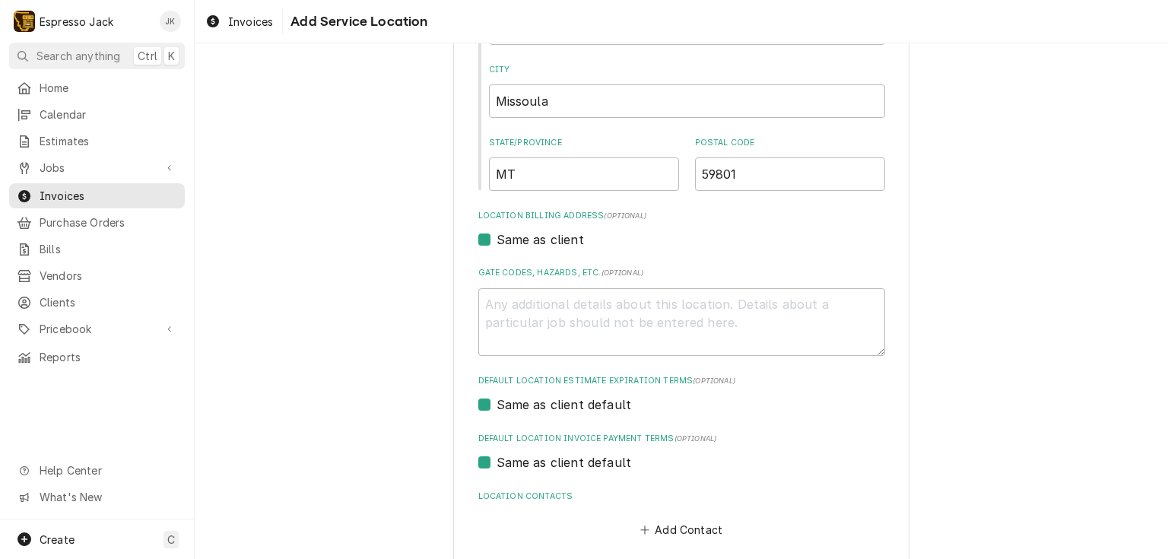
click at [614, 516] on div "Add Contact" at bounding box center [681, 526] width 407 height 30
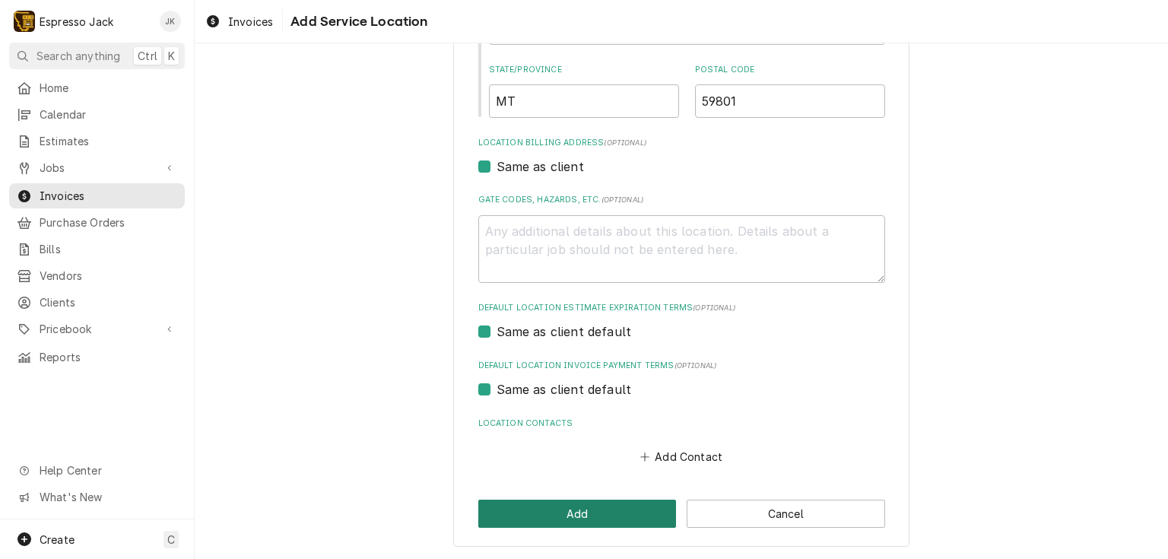
click at [593, 506] on button "Add" at bounding box center [577, 514] width 198 height 28
type textarea "x"
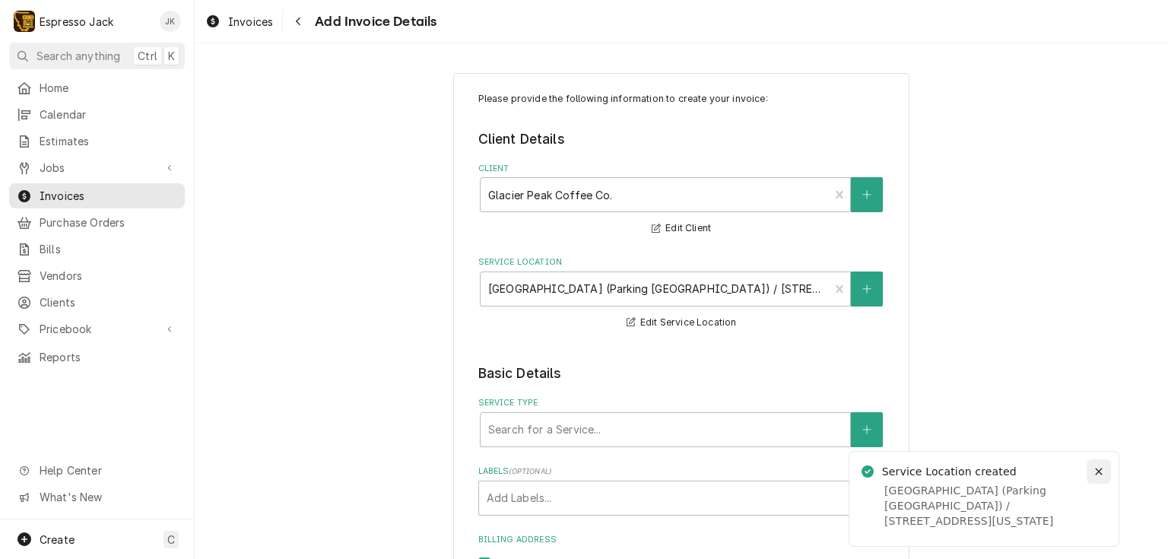
click at [1096, 475] on icon "Notifications alt+T" at bounding box center [1098, 471] width 7 height 7
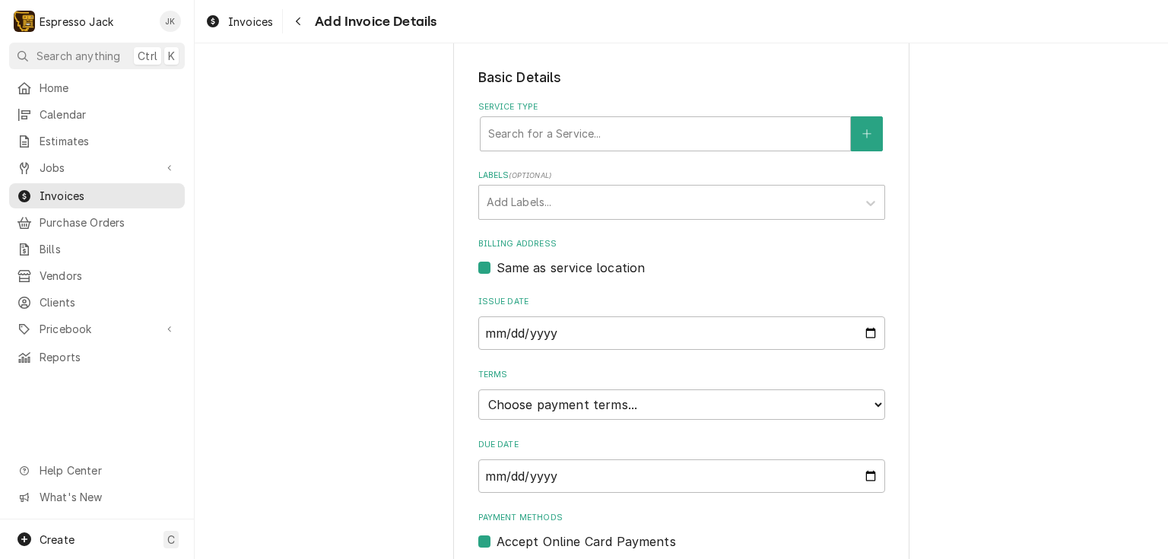
scroll to position [349, 0]
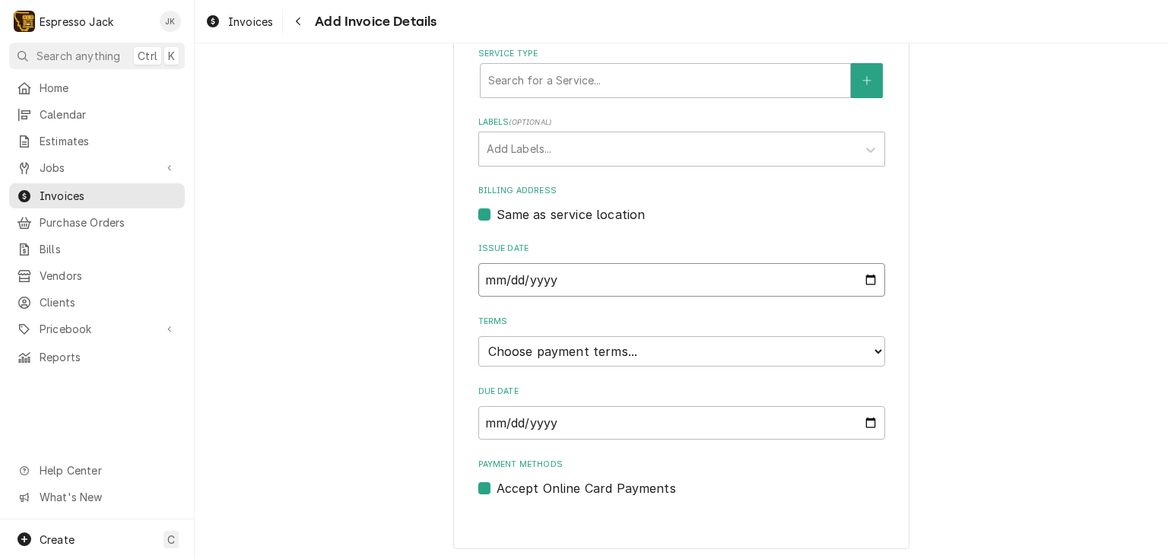
click at [584, 281] on input "[DATE]" at bounding box center [681, 279] width 407 height 33
click at [870, 280] on input "[DATE]" at bounding box center [681, 279] width 407 height 33
type input "[DATE]"
click at [646, 421] on input "Due Date" at bounding box center [681, 422] width 407 height 33
click at [871, 414] on input "Due Date" at bounding box center [681, 422] width 407 height 33
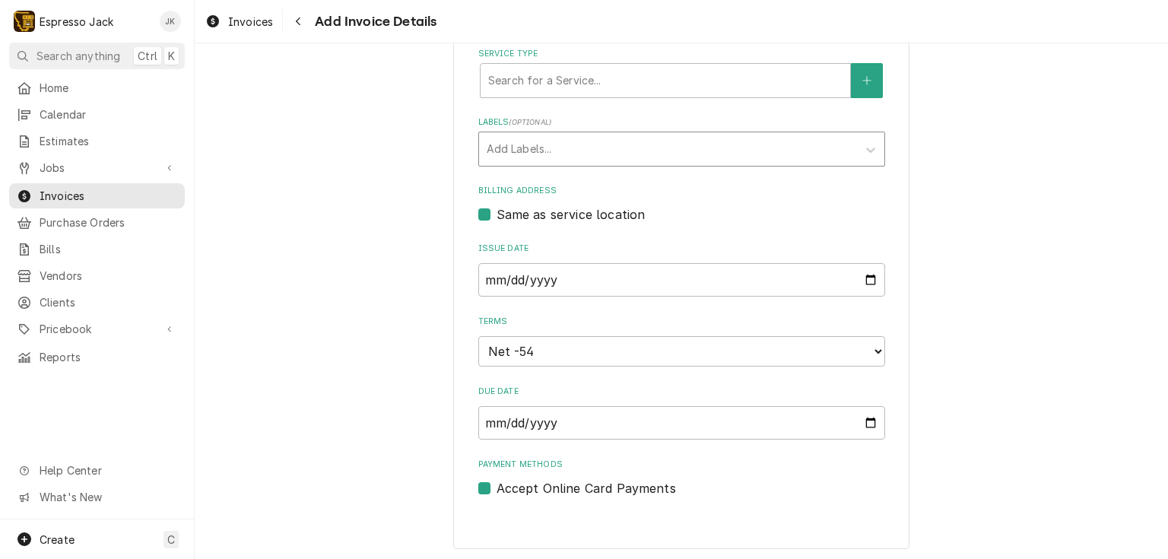
scroll to position [280, 0]
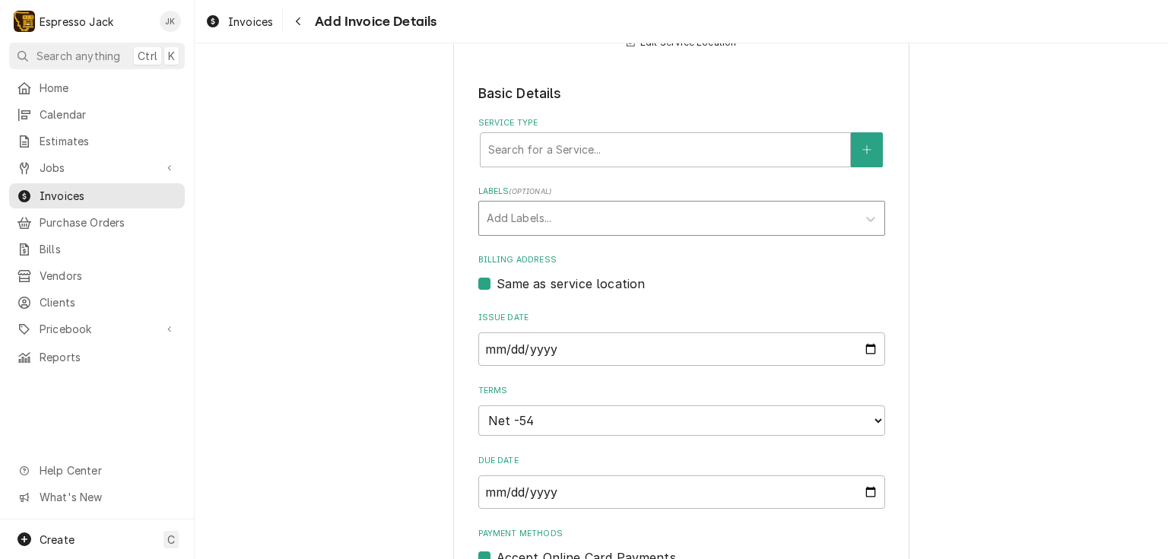
click at [620, 205] on div "Labels" at bounding box center [668, 218] width 363 height 27
drag, startPoint x: 596, startPoint y: 417, endPoint x: 354, endPoint y: 414, distance: 241.8
click at [354, 414] on div "Please provide the following information to create your invoice: Client Details…" at bounding box center [681, 205] width 973 height 852
click at [865, 491] on input "[DATE]" at bounding box center [681, 491] width 407 height 33
click at [329, 286] on div "Please provide the following information to create your invoice: Client Details…" at bounding box center [681, 205] width 973 height 852
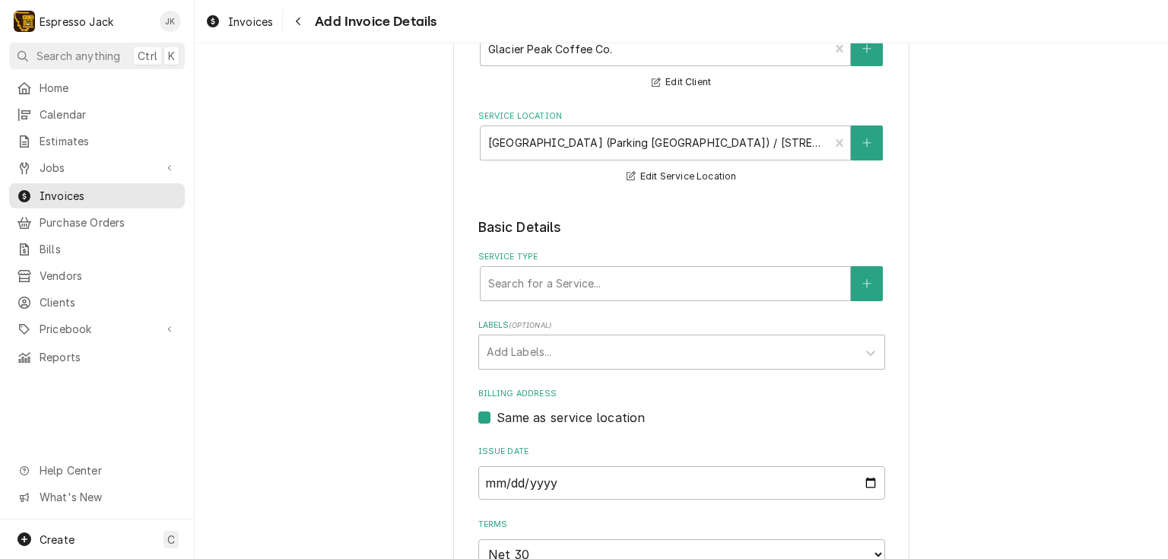
scroll to position [146, 0]
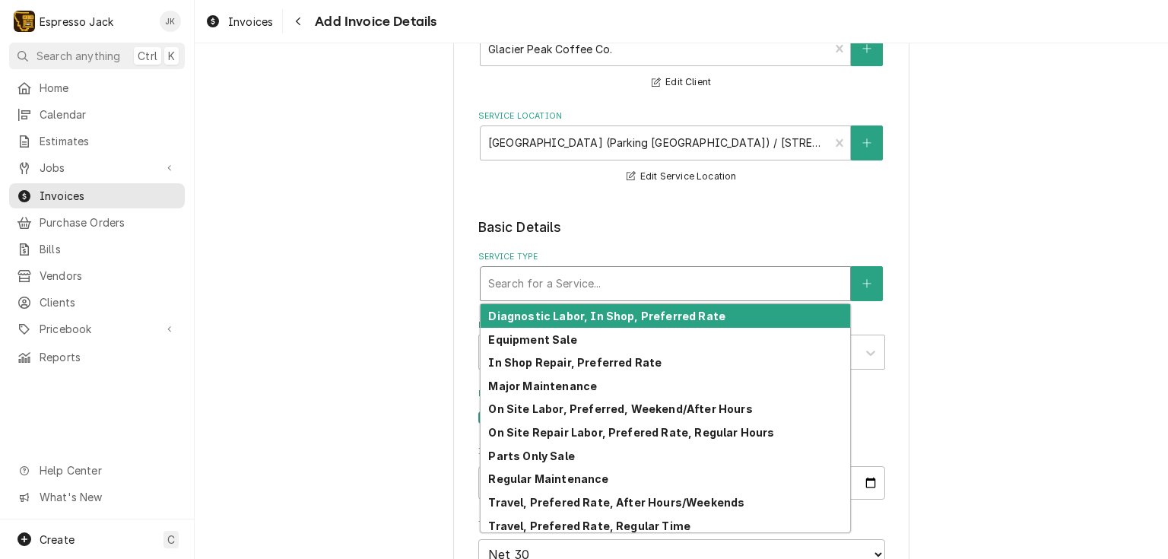
click at [622, 283] on div "Service Type" at bounding box center [665, 283] width 354 height 27
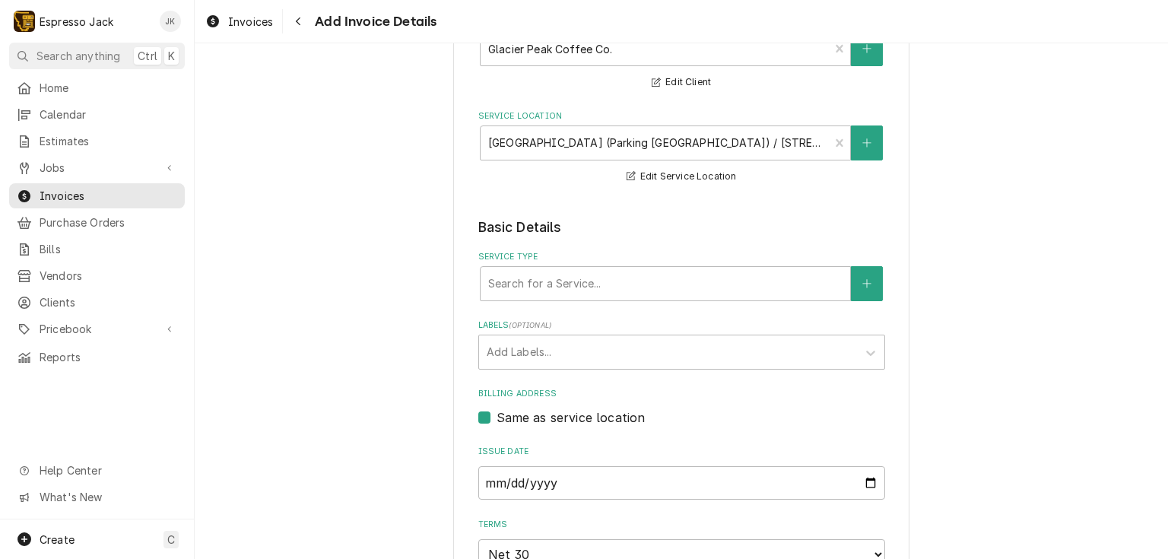
click at [284, 218] on div "Please provide the following information to create your invoice: Client Details…" at bounding box center [681, 339] width 973 height 852
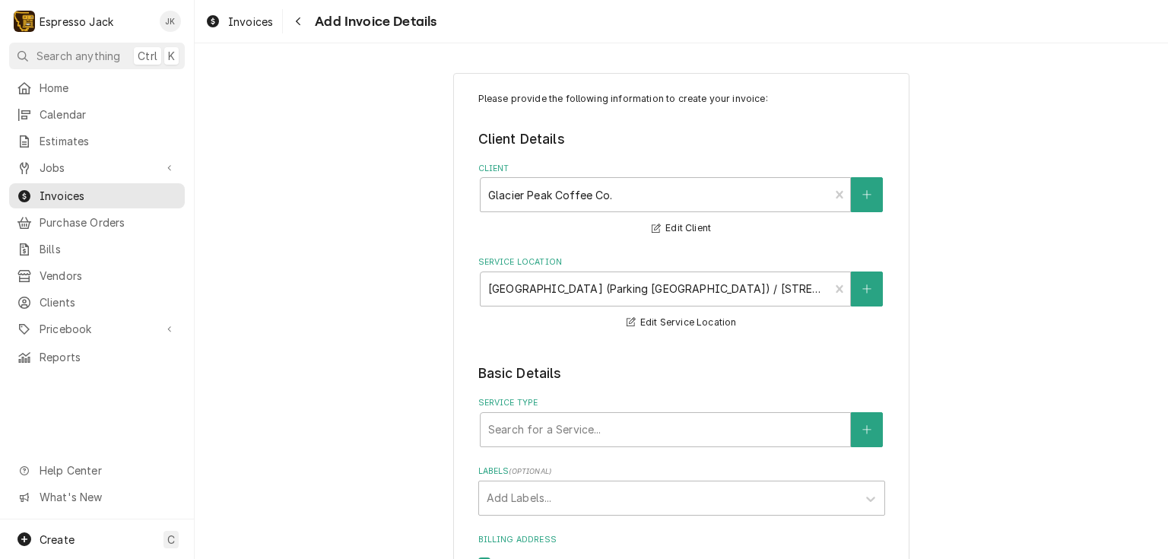
scroll to position [349, 0]
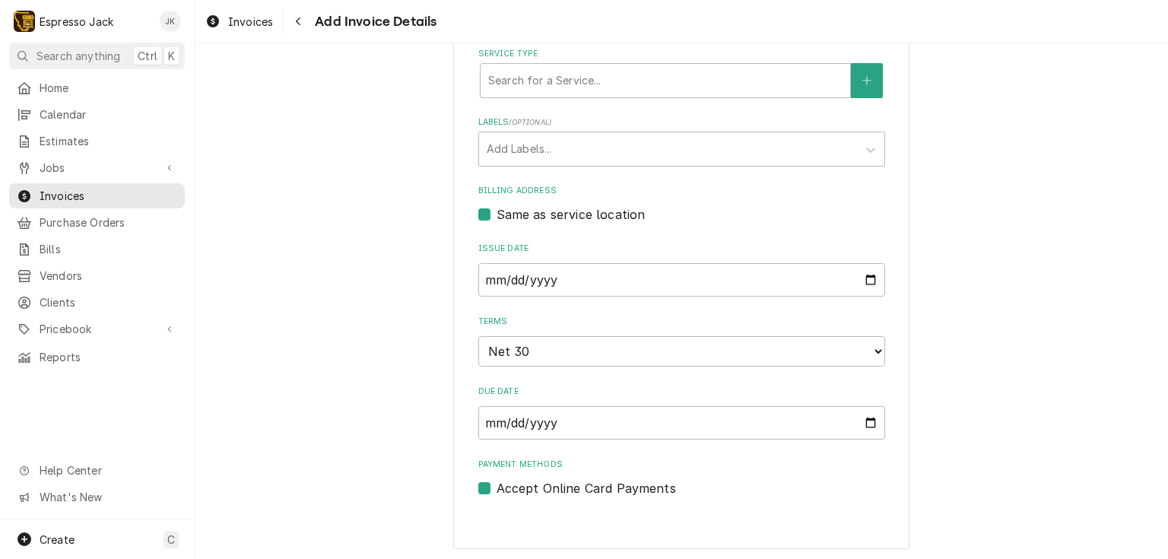
type textarea "x"
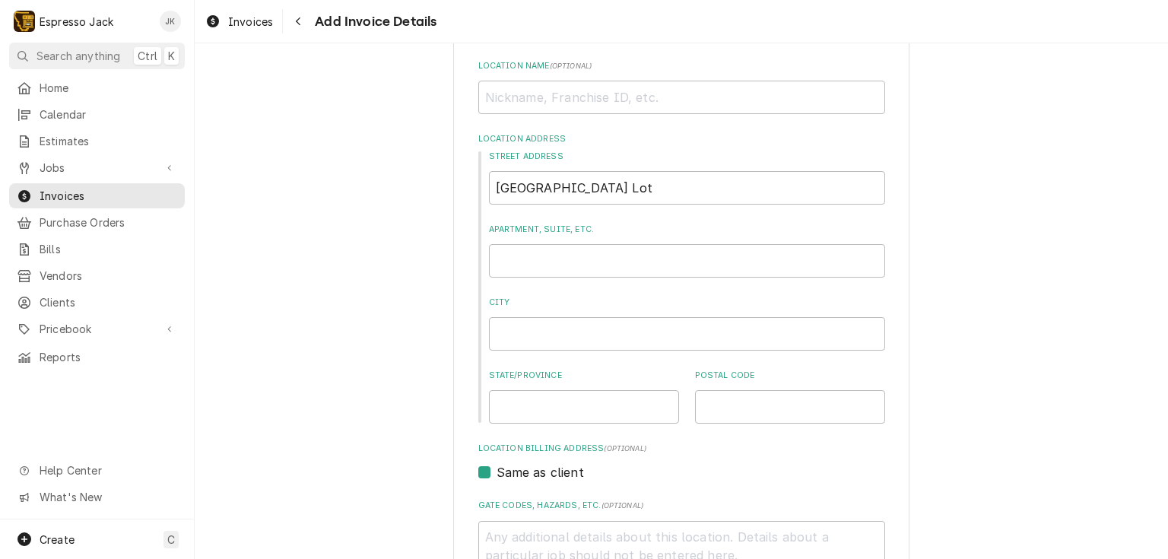
scroll to position [73, 0]
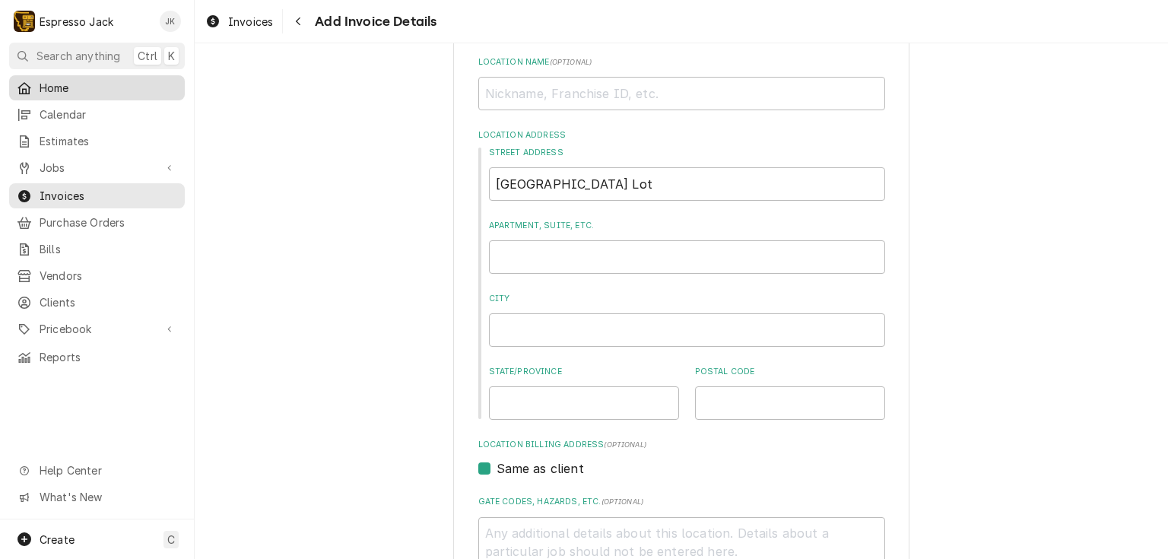
click at [52, 82] on span "Home" at bounding box center [109, 88] width 138 height 16
